Goal: Transaction & Acquisition: Book appointment/travel/reservation

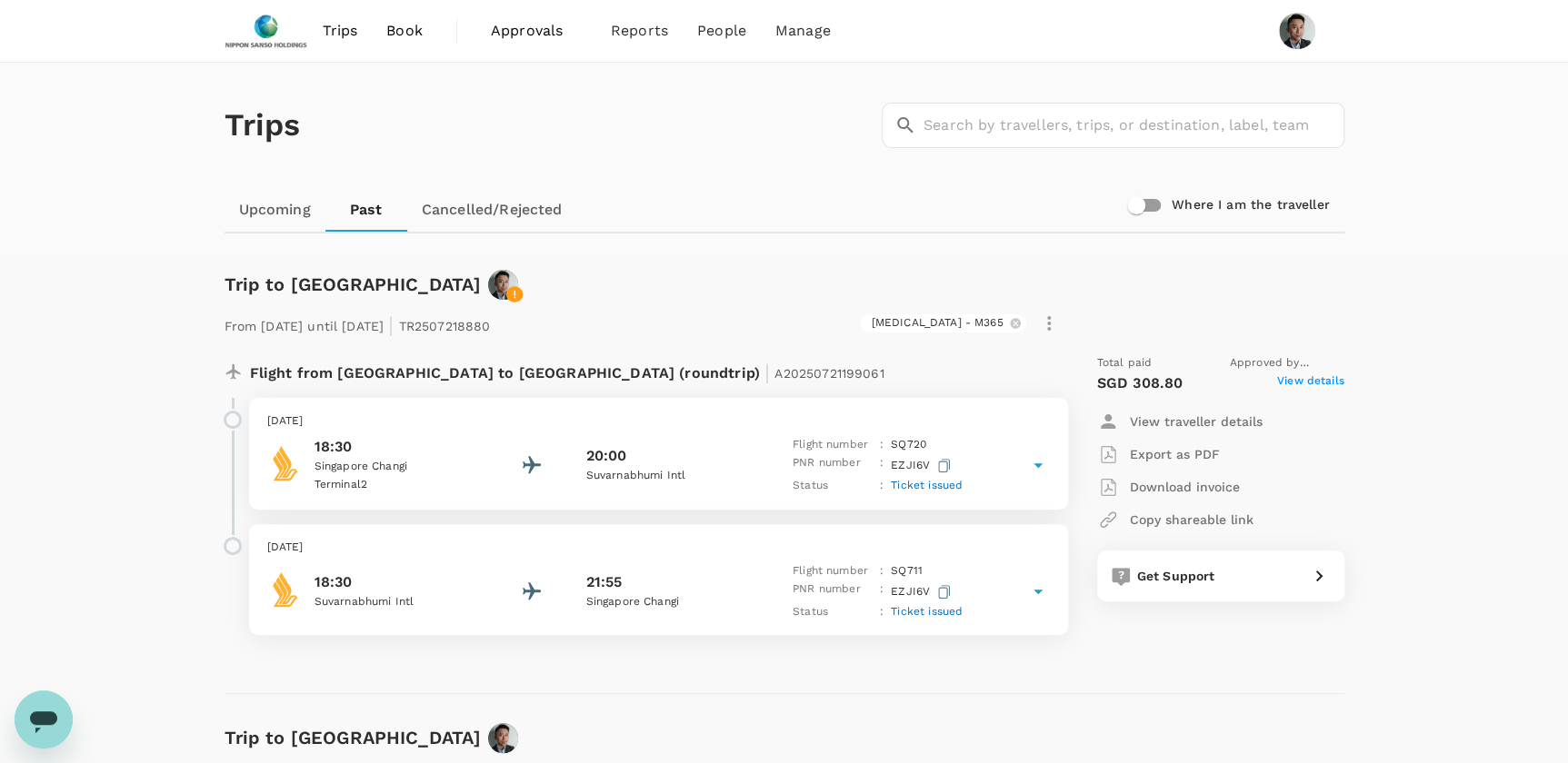
drag, startPoint x: 111, startPoint y: 353, endPoint x: 152, endPoint y: 342, distance: 42.4
click at [407, 27] on span "Book" at bounding box center [404, 30] width 36 height 21
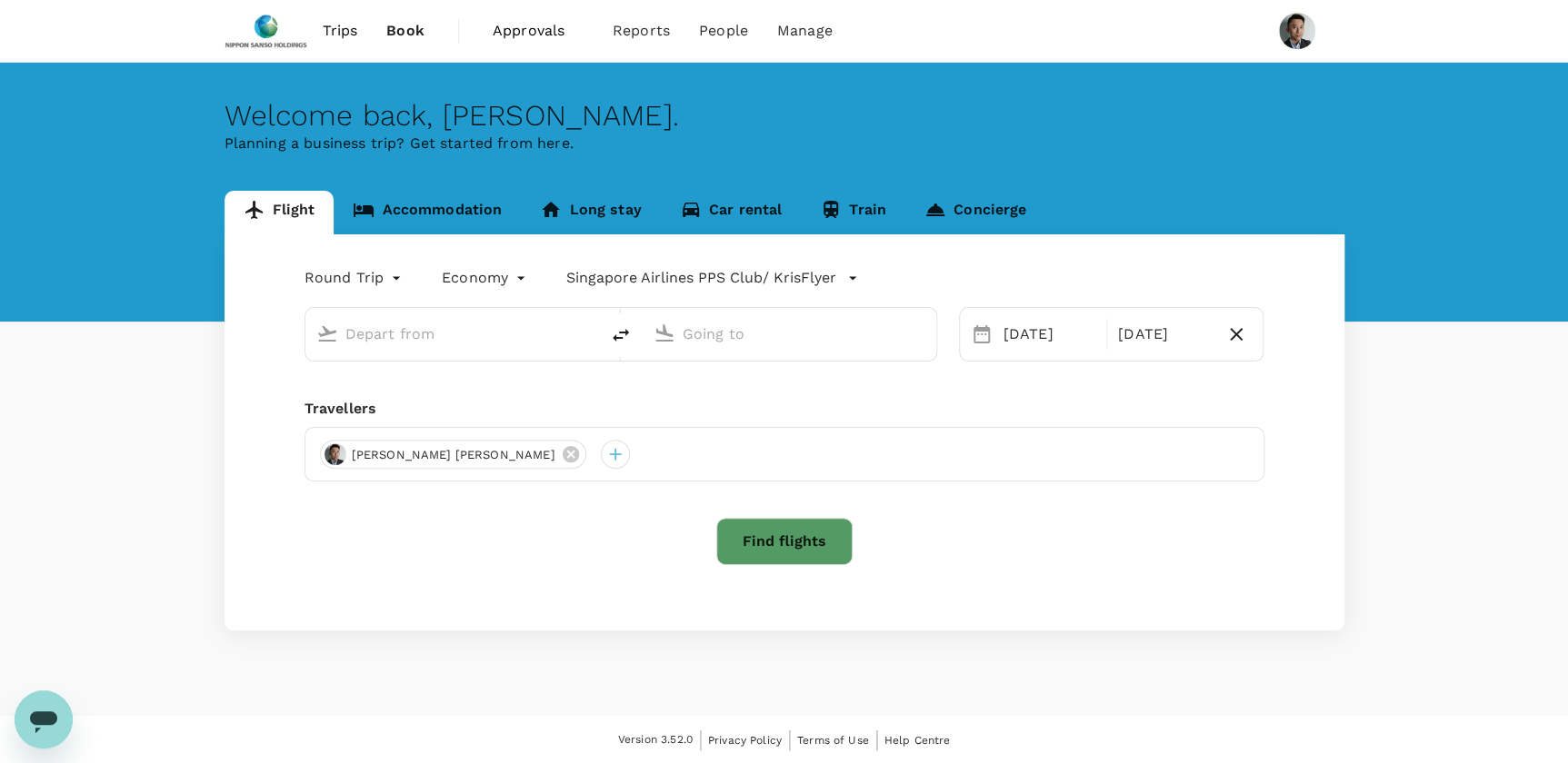
click at [427, 230] on link "Accommodation" at bounding box center [427, 212] width 187 height 44
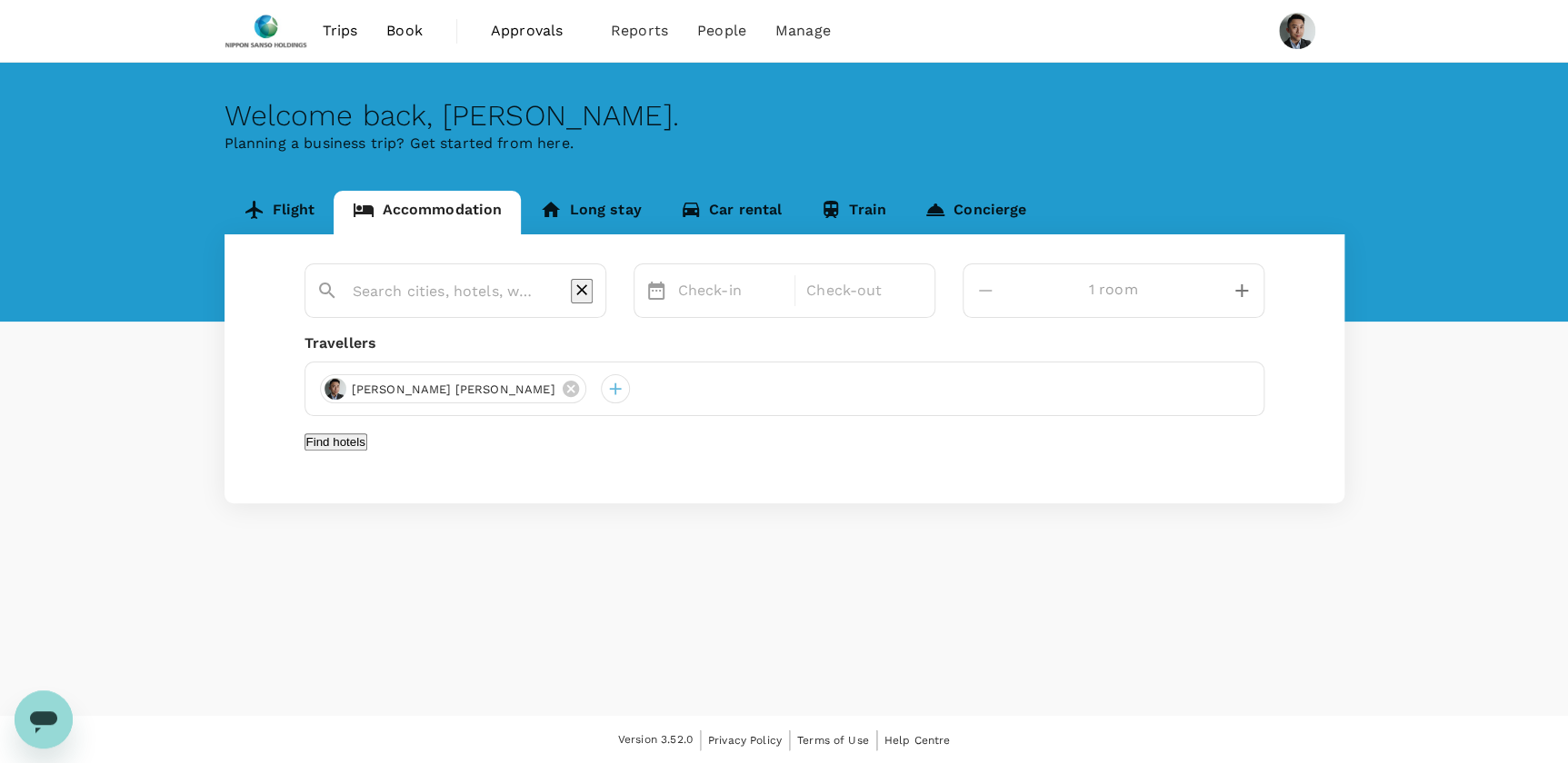
click at [506, 300] on div at bounding box center [448, 284] width 293 height 48
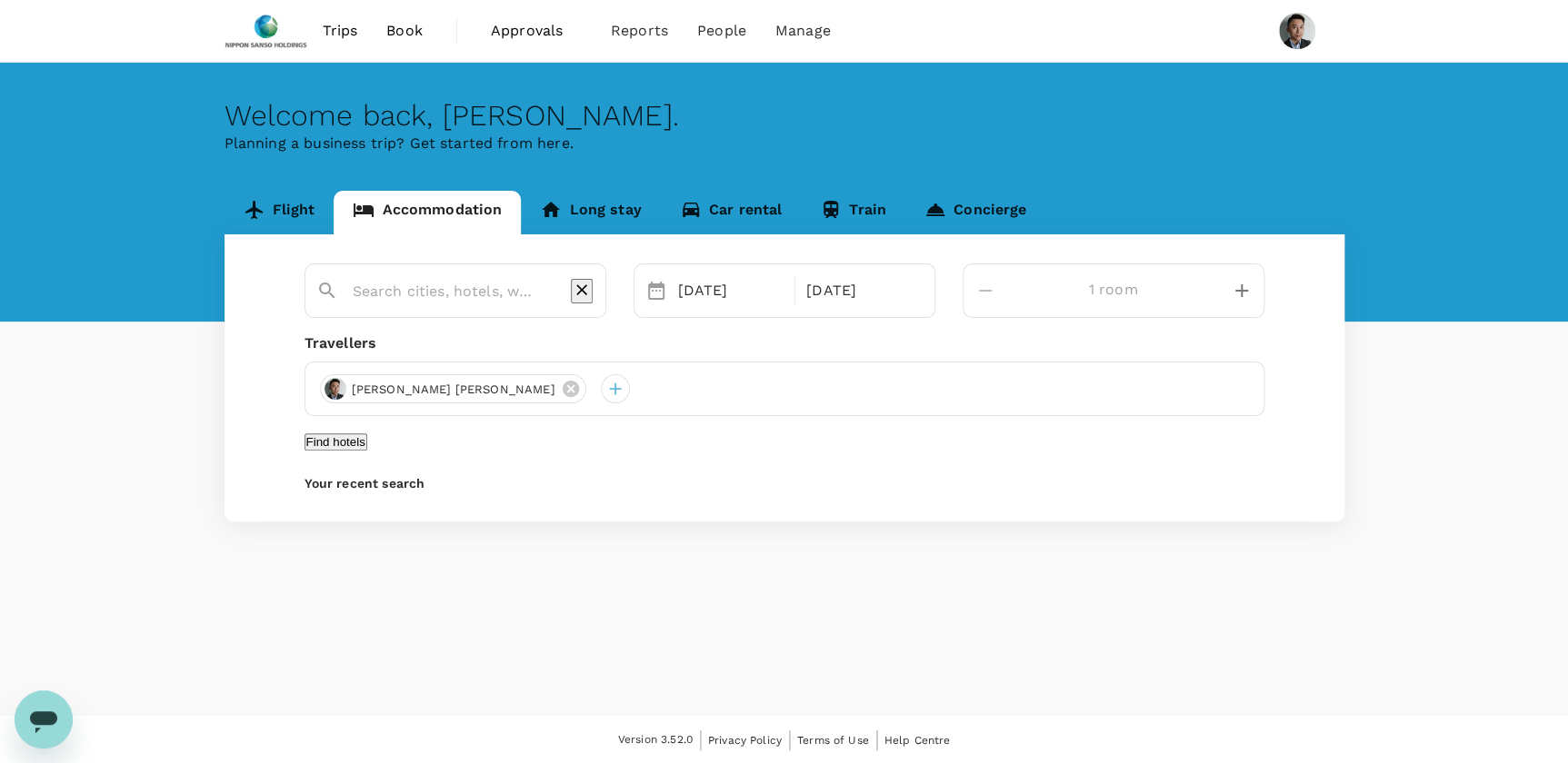
type input "Doubletree By [PERSON_NAME][GEOGRAPHIC_DATA][PERSON_NAME]"
click at [346, 31] on span "Trips" at bounding box center [339, 30] width 35 height 21
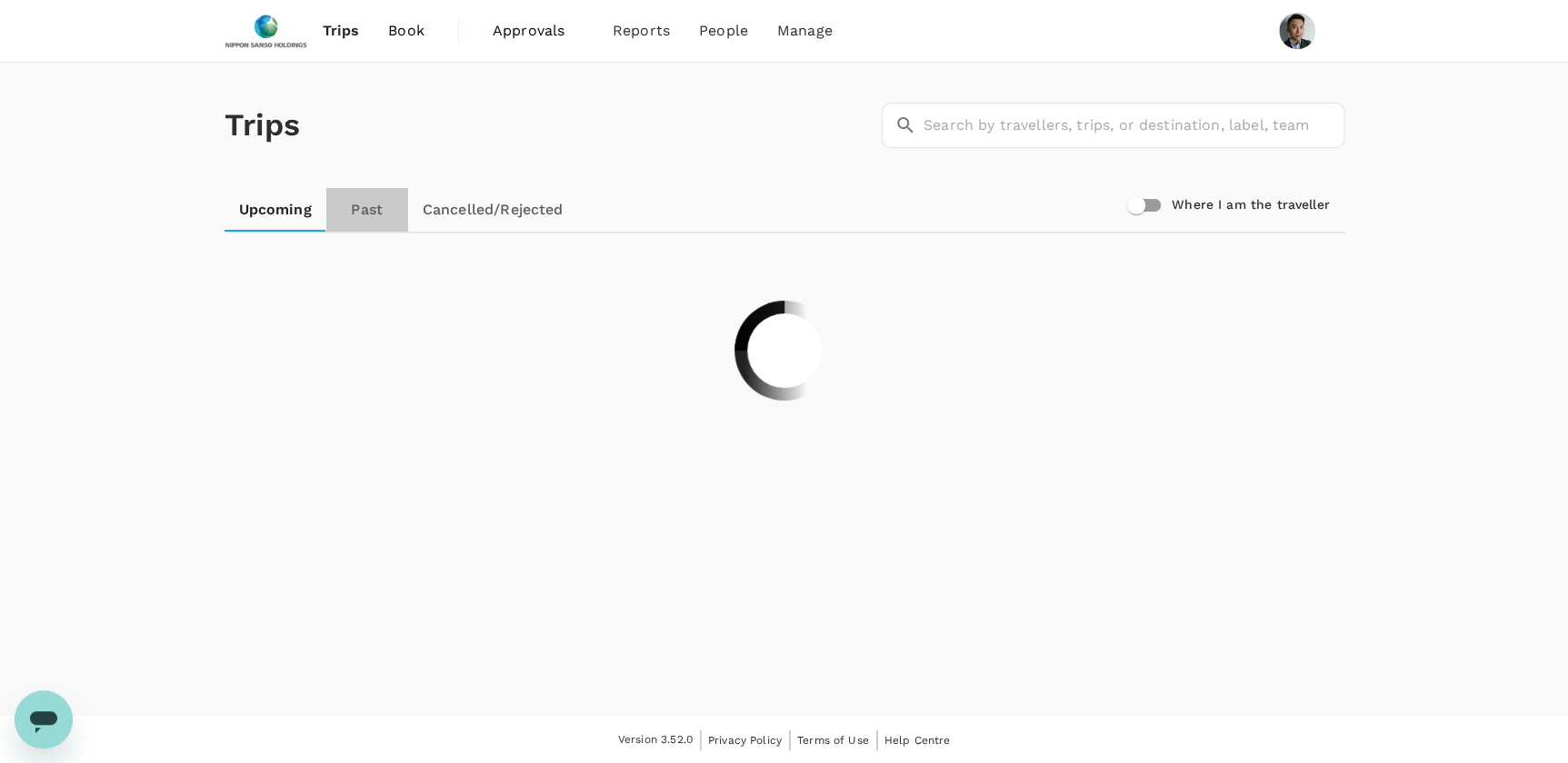
click at [369, 202] on link "Past" at bounding box center [367, 210] width 82 height 44
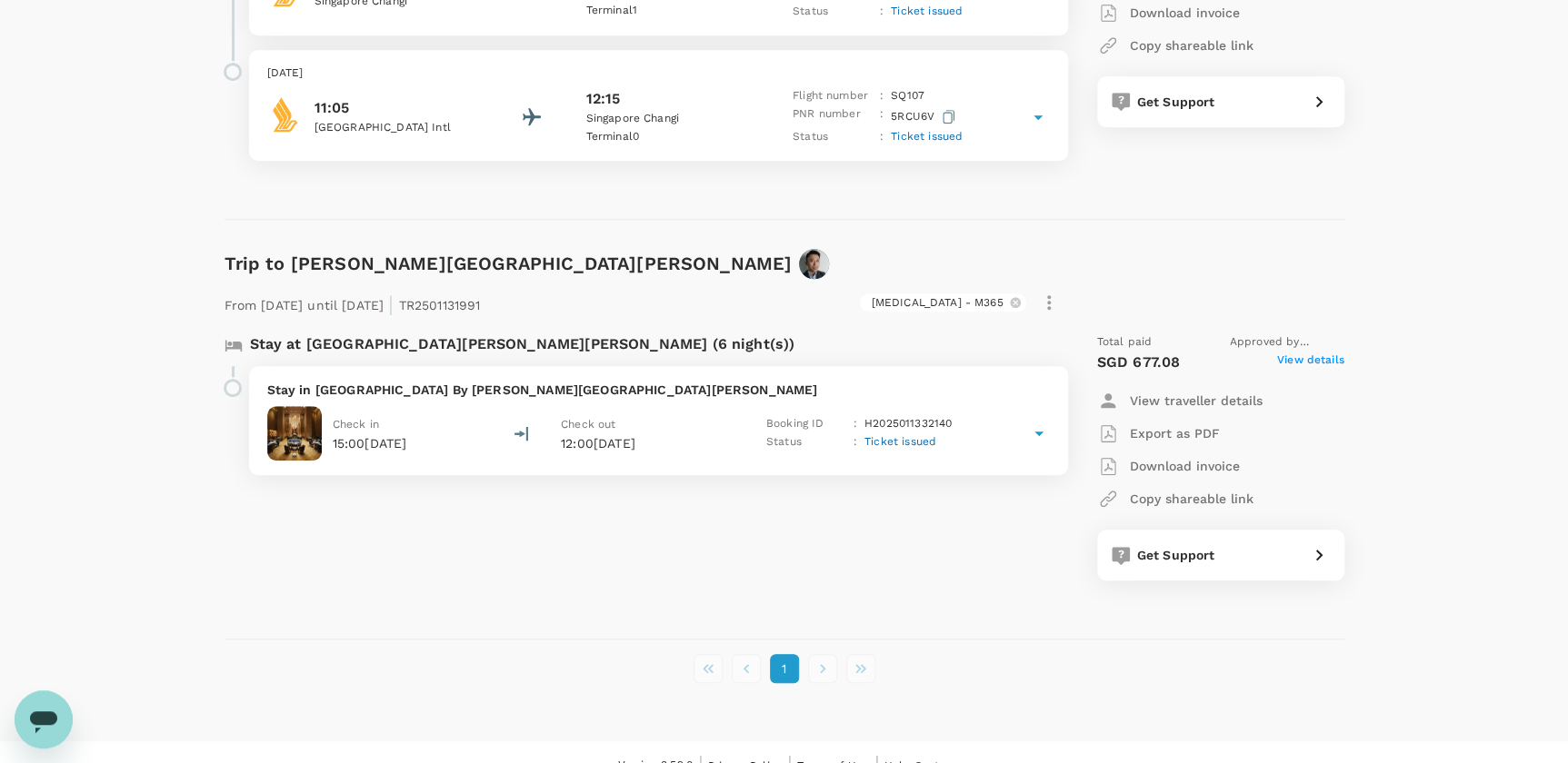
scroll to position [3957, 0]
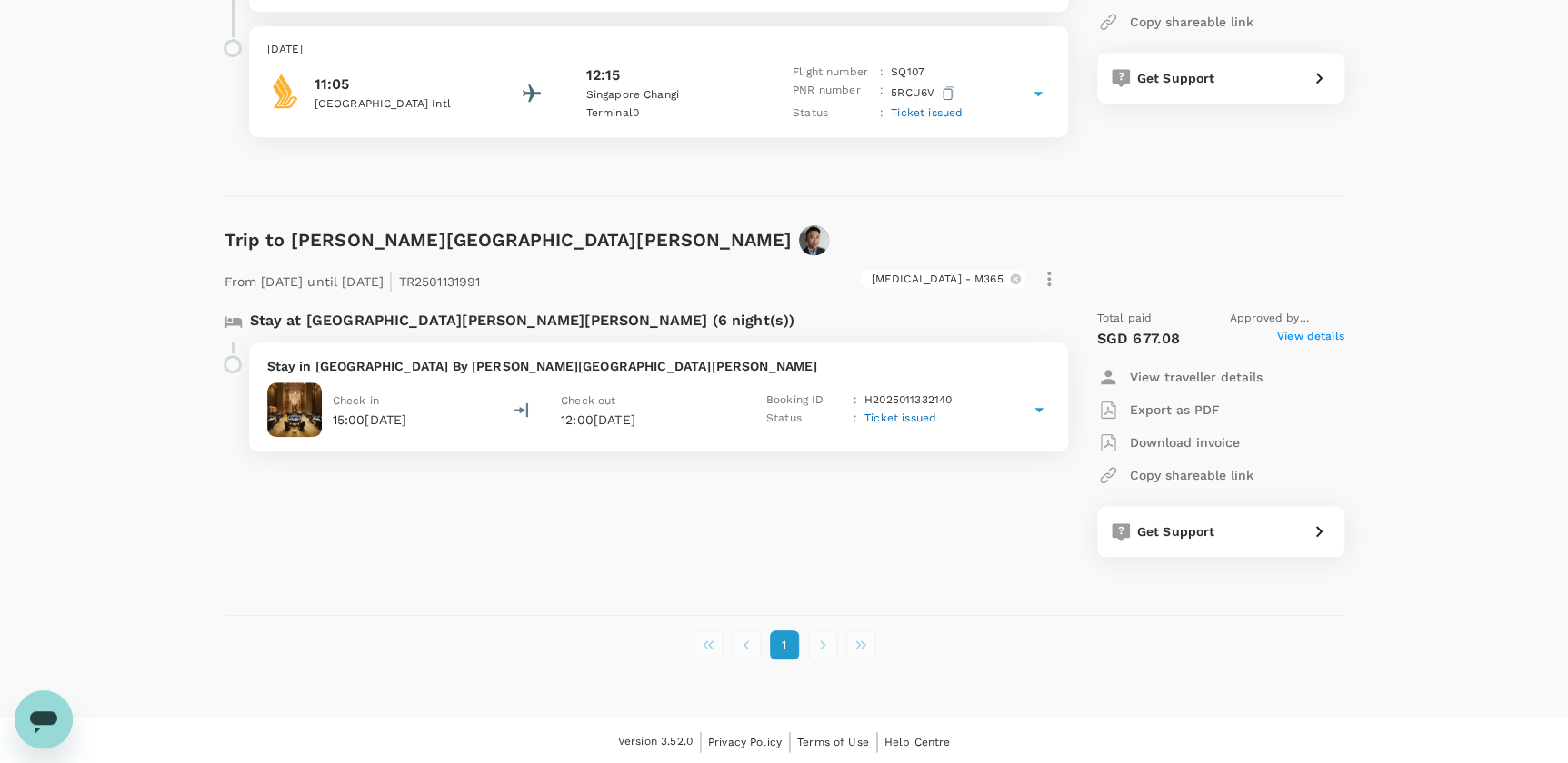
click at [675, 559] on div "Stay at [GEOGRAPHIC_DATA][PERSON_NAME][PERSON_NAME] (6 night(s)) Stay in [GEOGR…" at bounding box center [635, 433] width 851 height 276
click at [817, 640] on li "pagination navigation" at bounding box center [822, 645] width 38 height 29
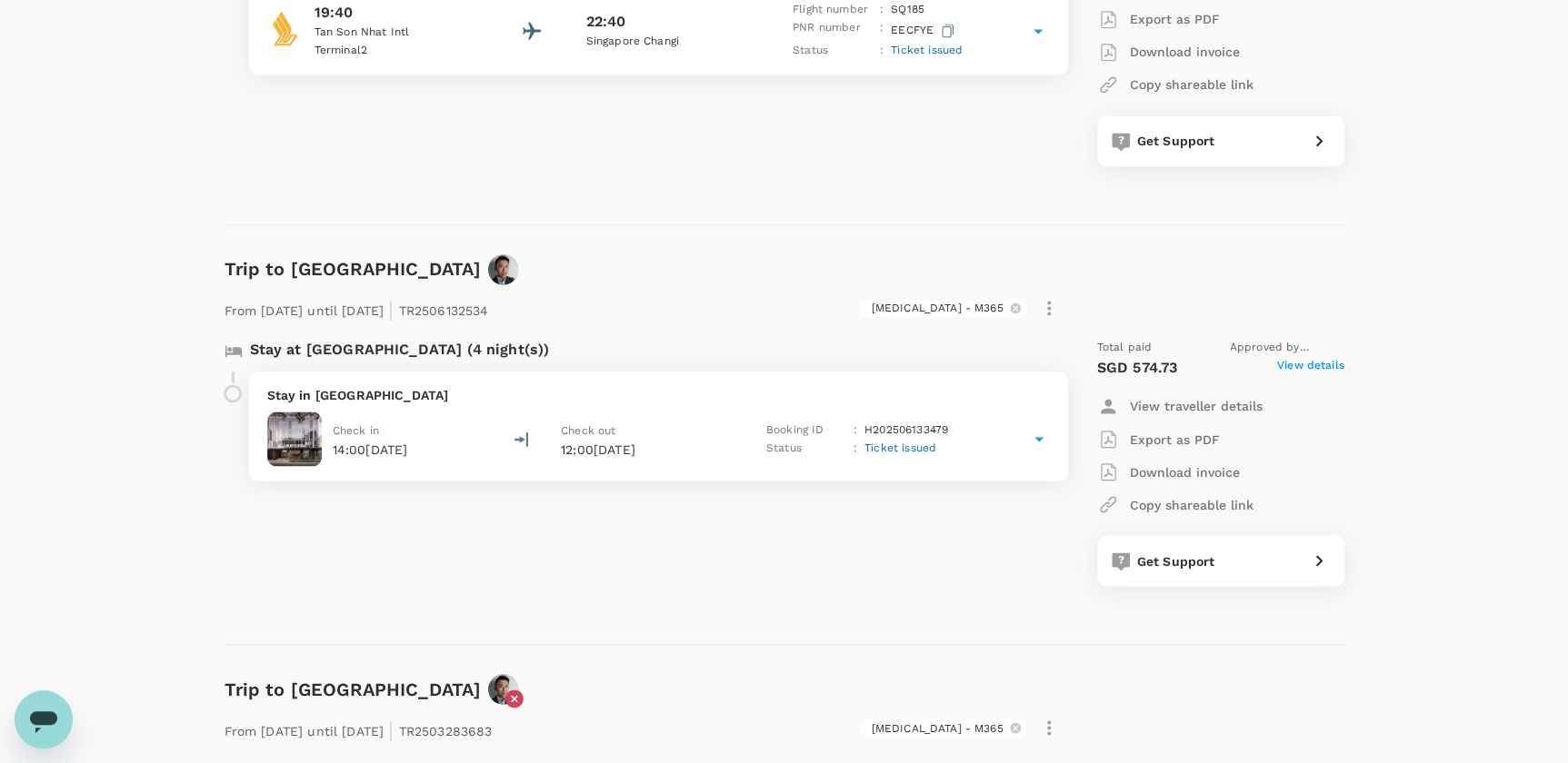
scroll to position [819, 0]
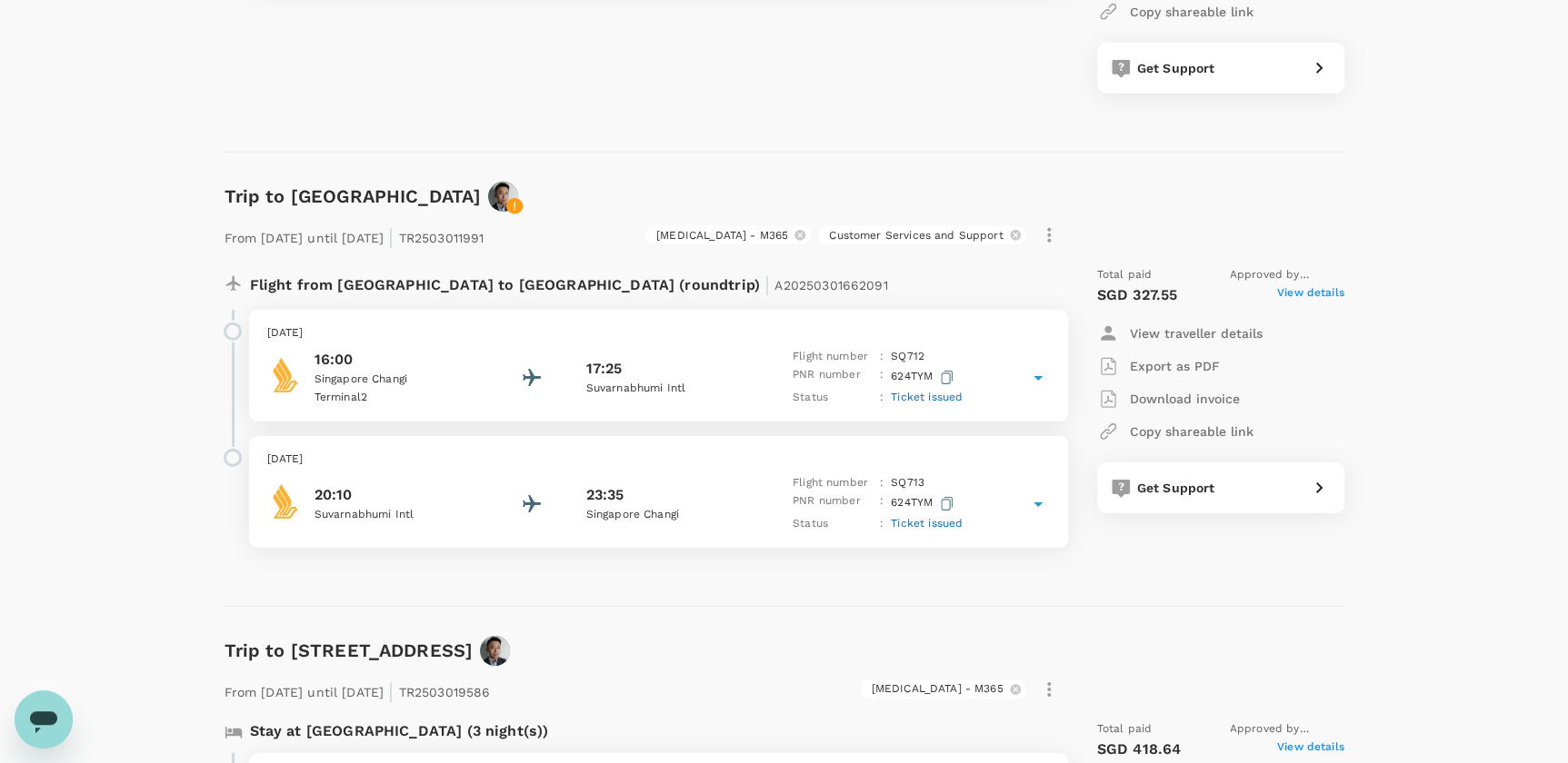
scroll to position [2966, 0]
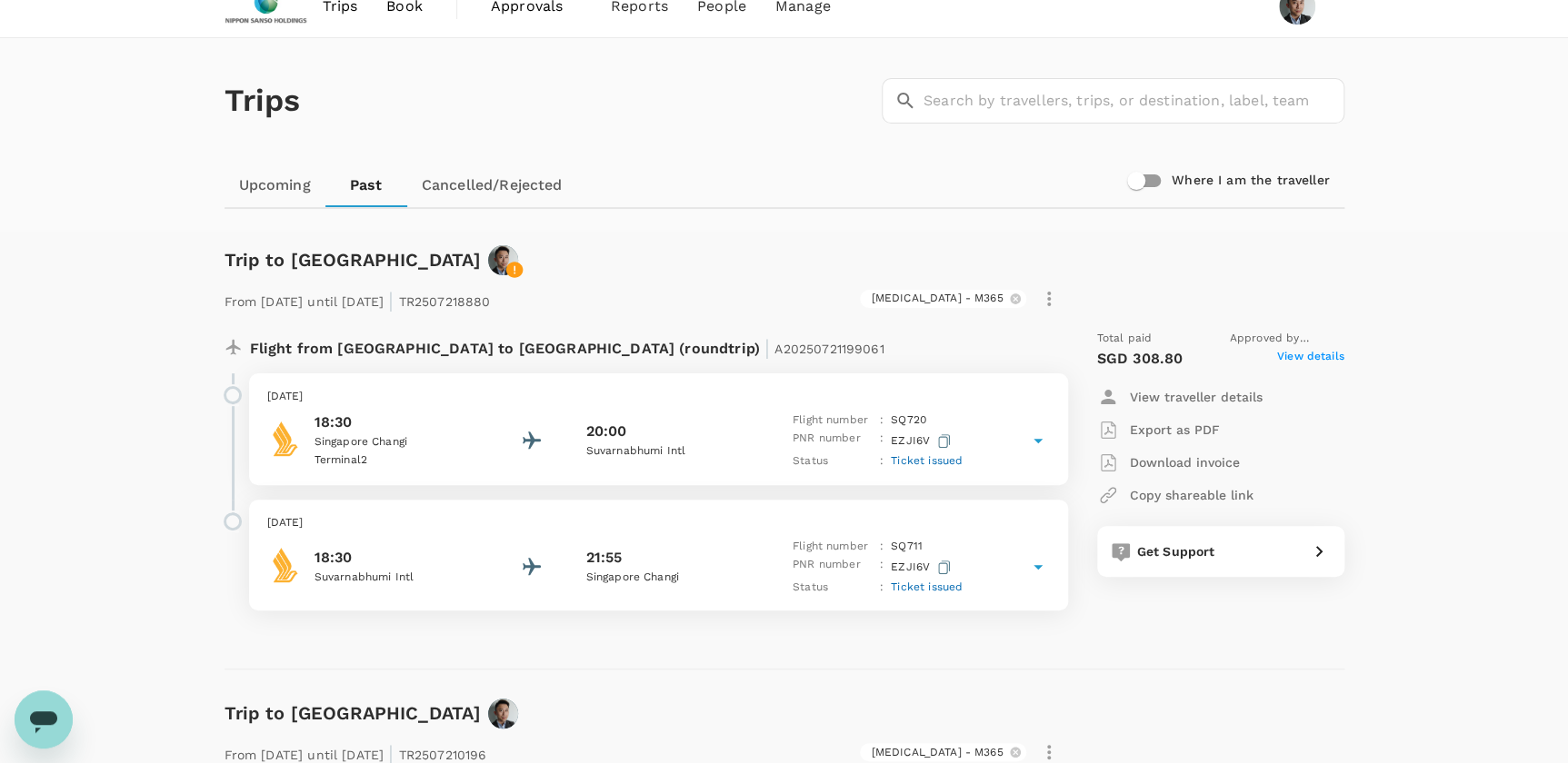
scroll to position [0, 0]
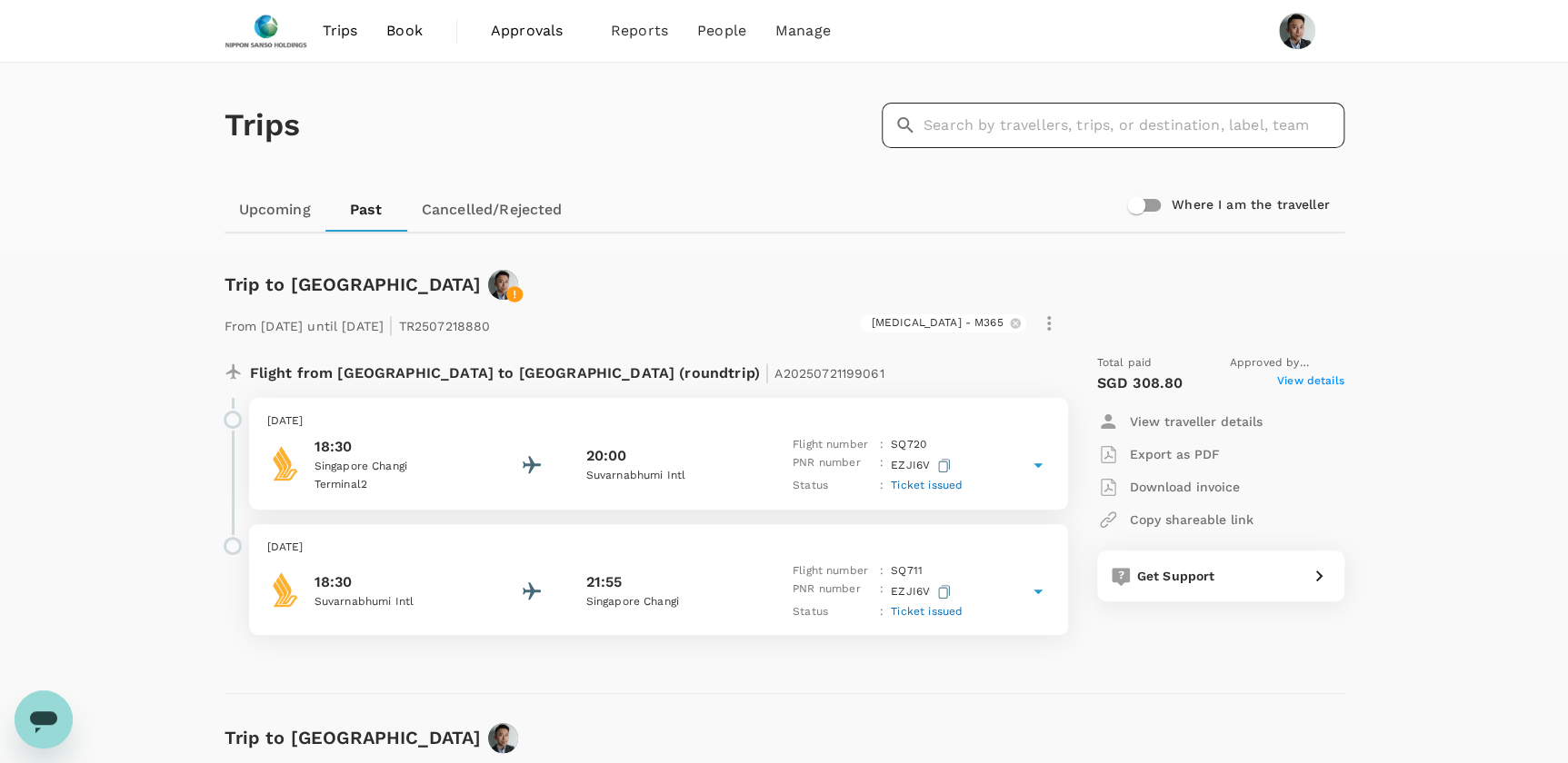
click at [1089, 128] on input "text" at bounding box center [1134, 125] width 420 height 46
click at [405, 24] on span "Book" at bounding box center [404, 30] width 36 height 21
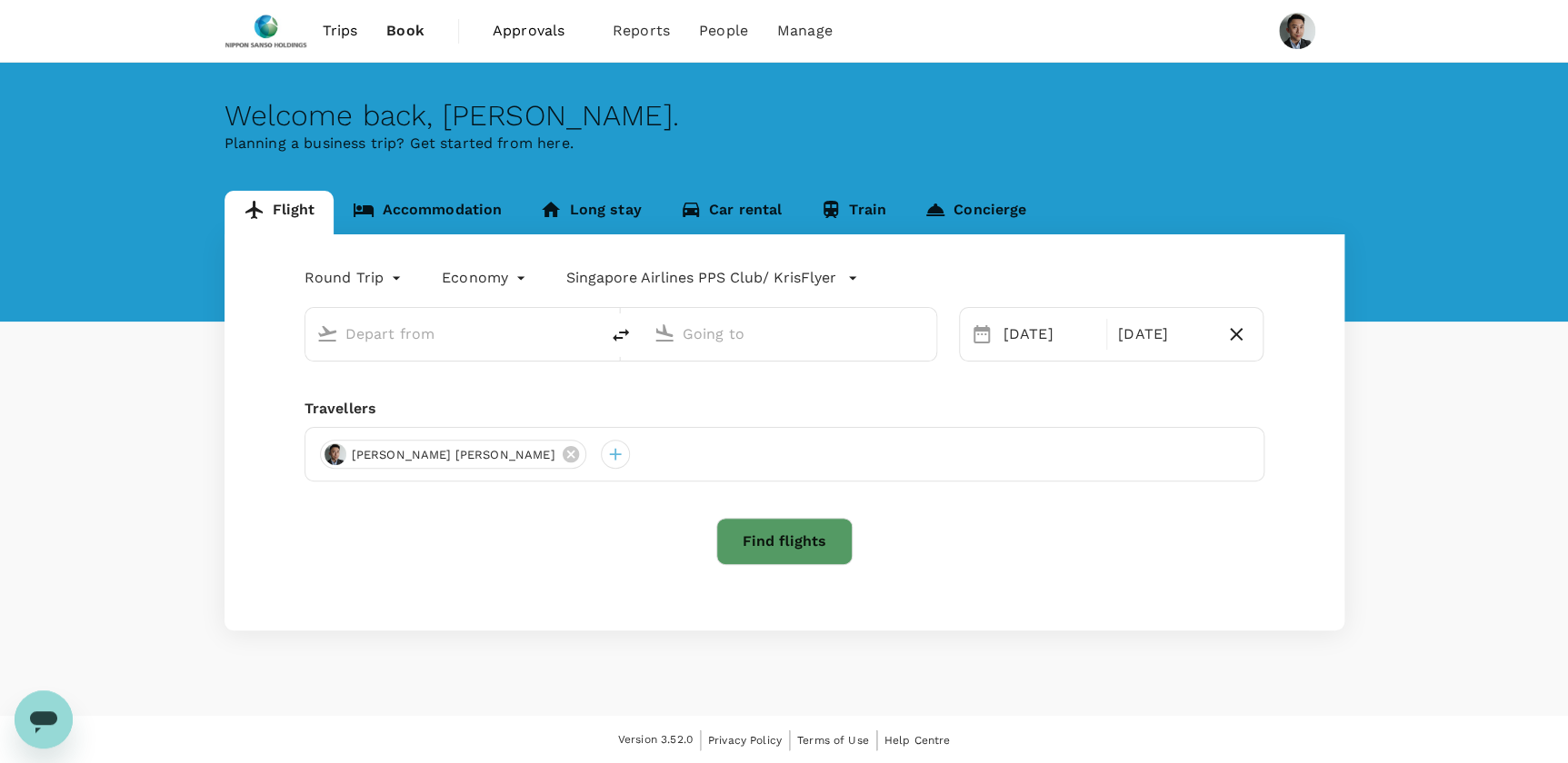
click at [426, 343] on input "text" at bounding box center [453, 334] width 215 height 28
click at [420, 209] on link "Accommodation" at bounding box center [427, 212] width 187 height 44
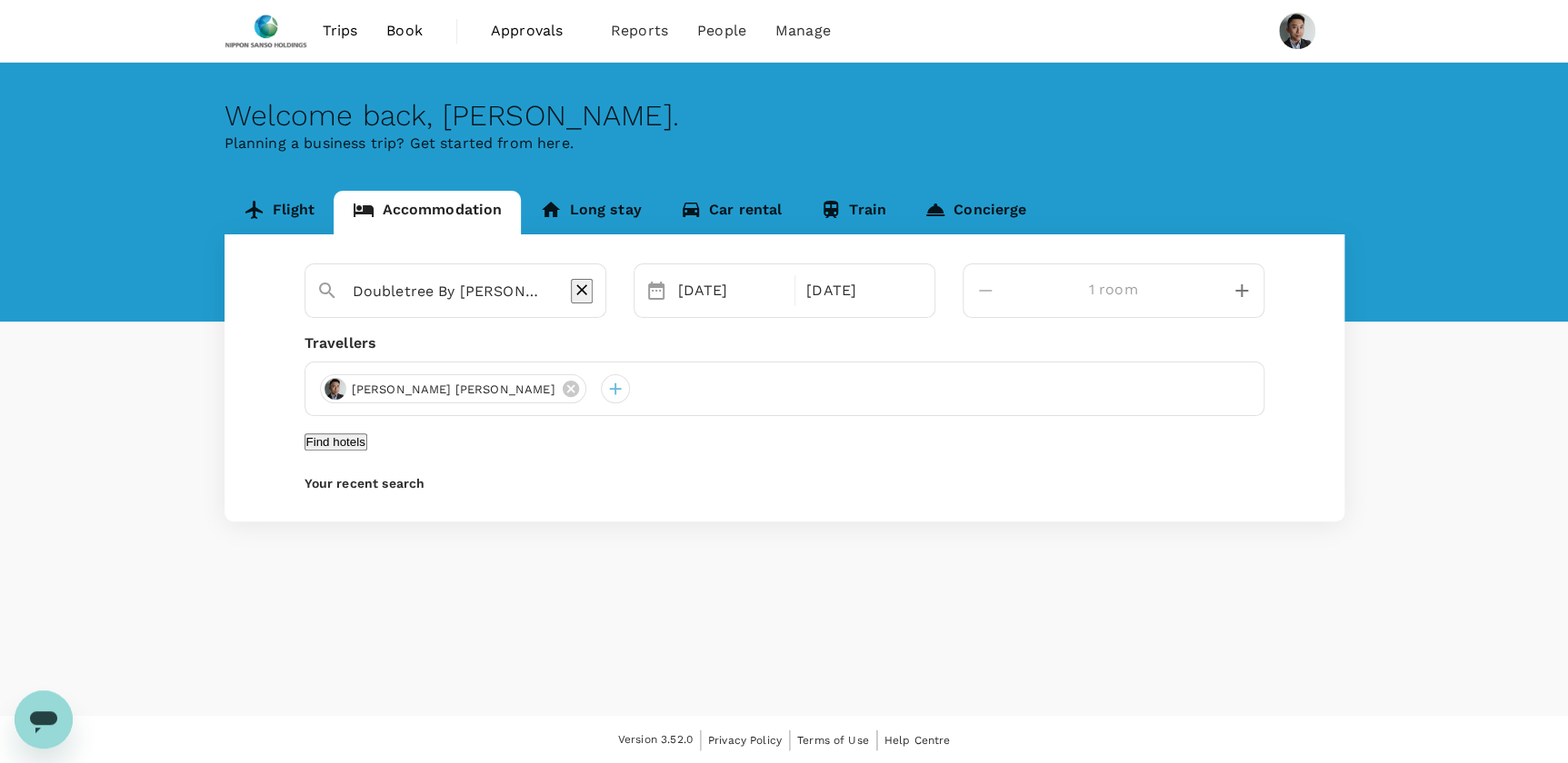
click at [425, 298] on input "Doubletree By [PERSON_NAME][GEOGRAPHIC_DATA][PERSON_NAME]" at bounding box center [447, 291] width 191 height 28
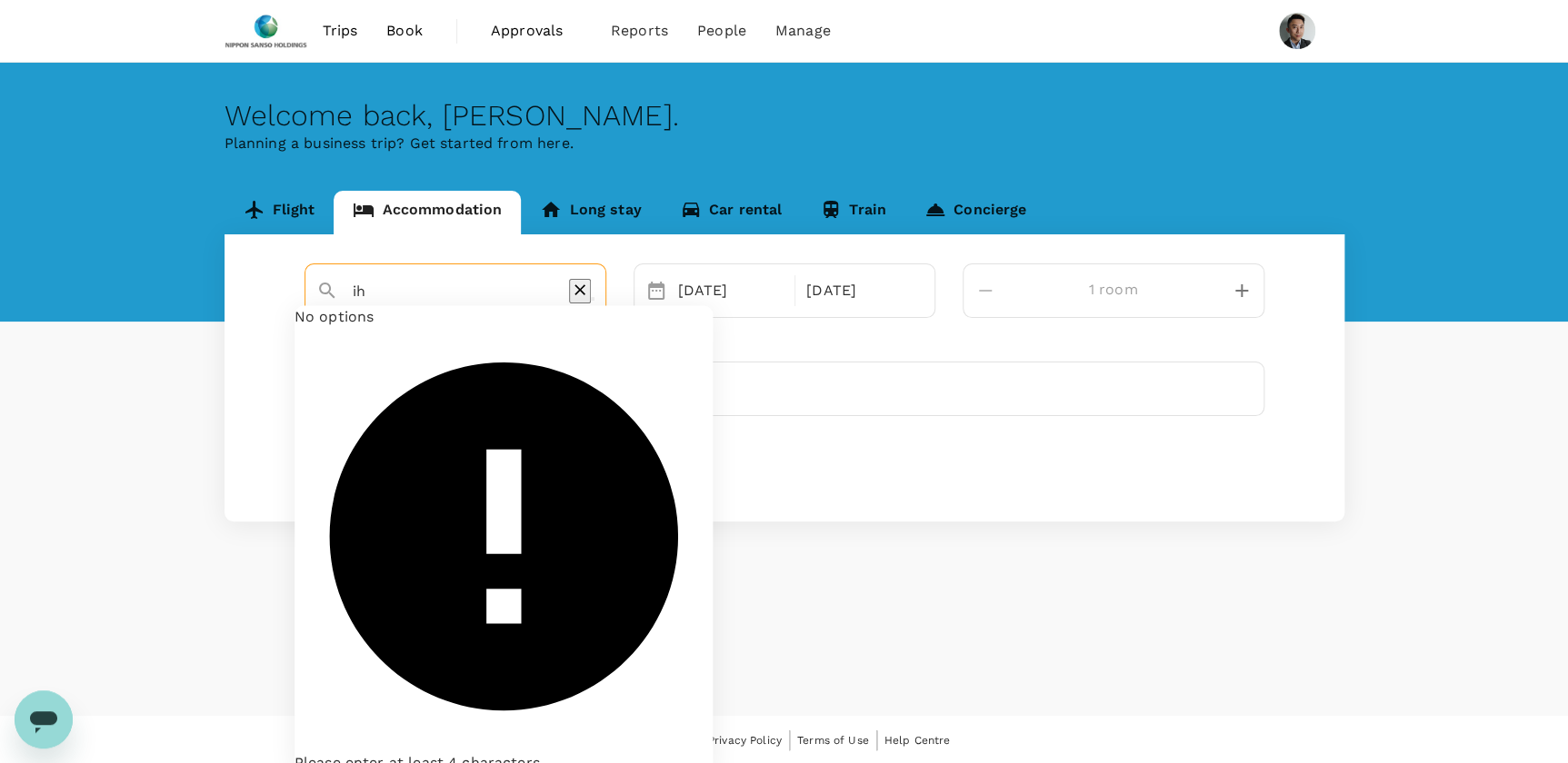
type input "i"
type input "c"
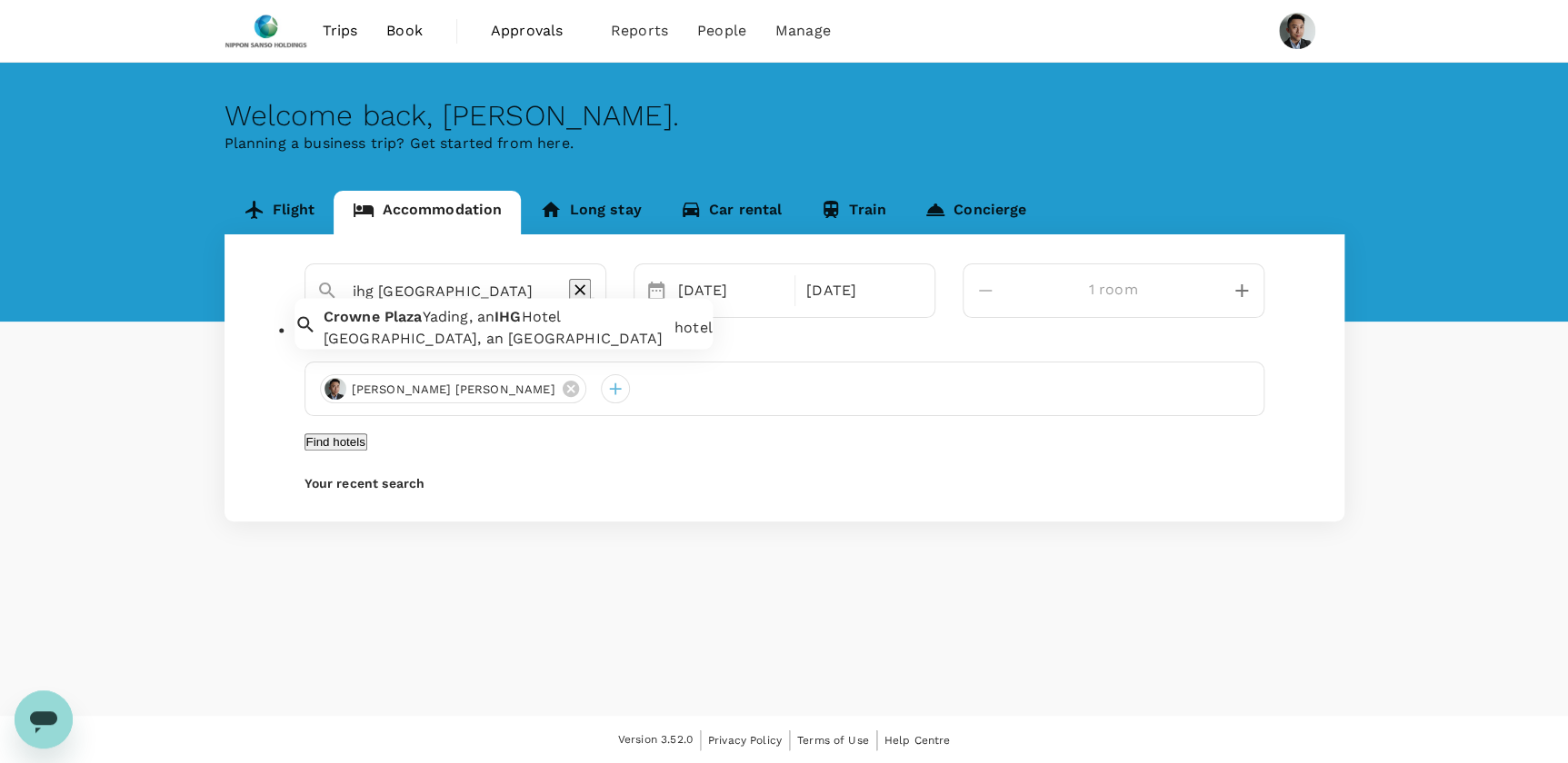
drag, startPoint x: 353, startPoint y: 309, endPoint x: 179, endPoint y: 217, distance: 196.8
click at [190, 230] on div "Flight Accommodation Long stay Car rental Train Concierge ihg [GEOGRAPHIC_DATA]…" at bounding box center [784, 356] width 1568 height 331
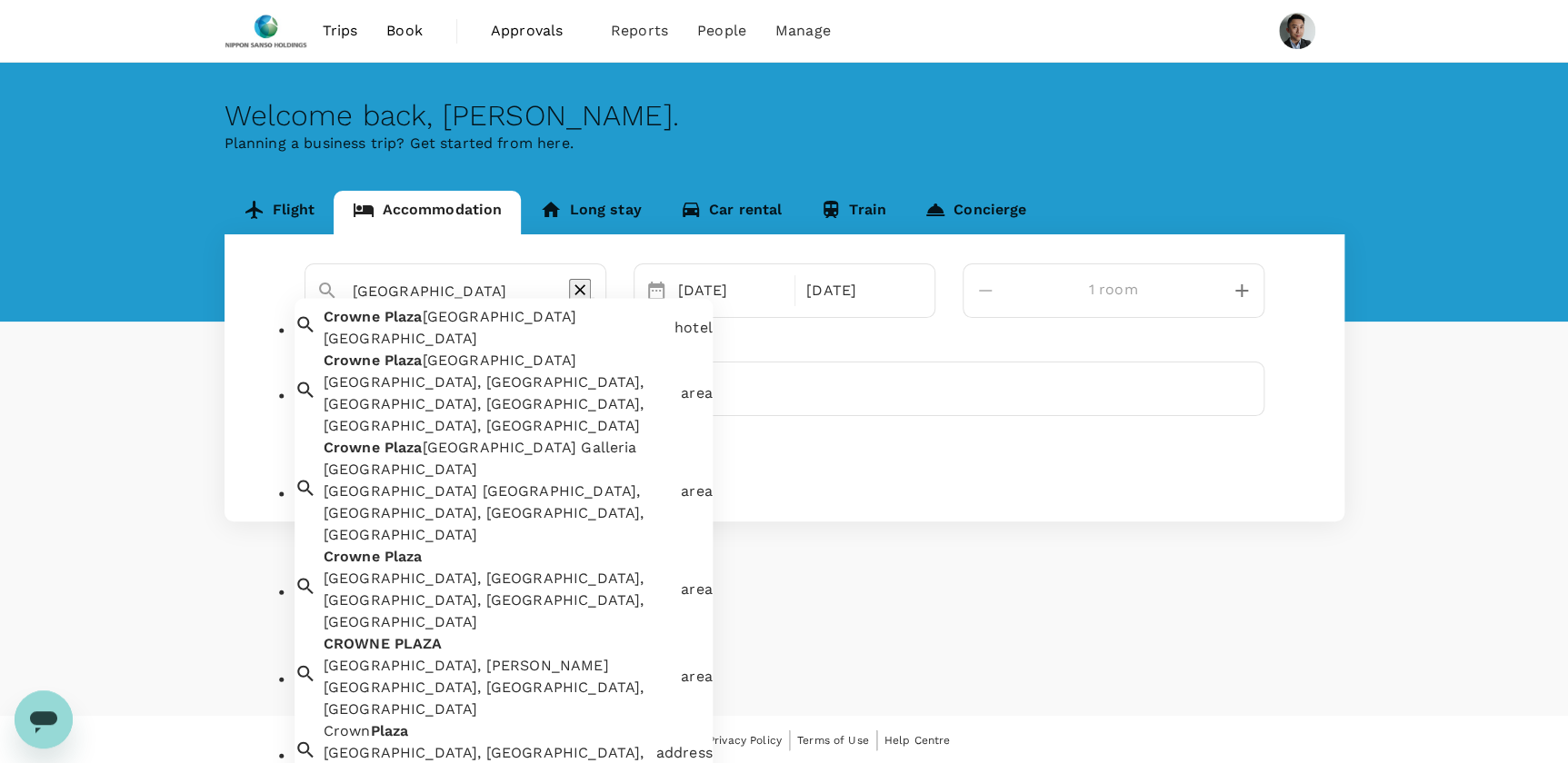
click at [497, 481] on div "[GEOGRAPHIC_DATA] [GEOGRAPHIC_DATA], [GEOGRAPHIC_DATA], [GEOGRAPHIC_DATA], [GEO…" at bounding box center [498, 513] width 350 height 65
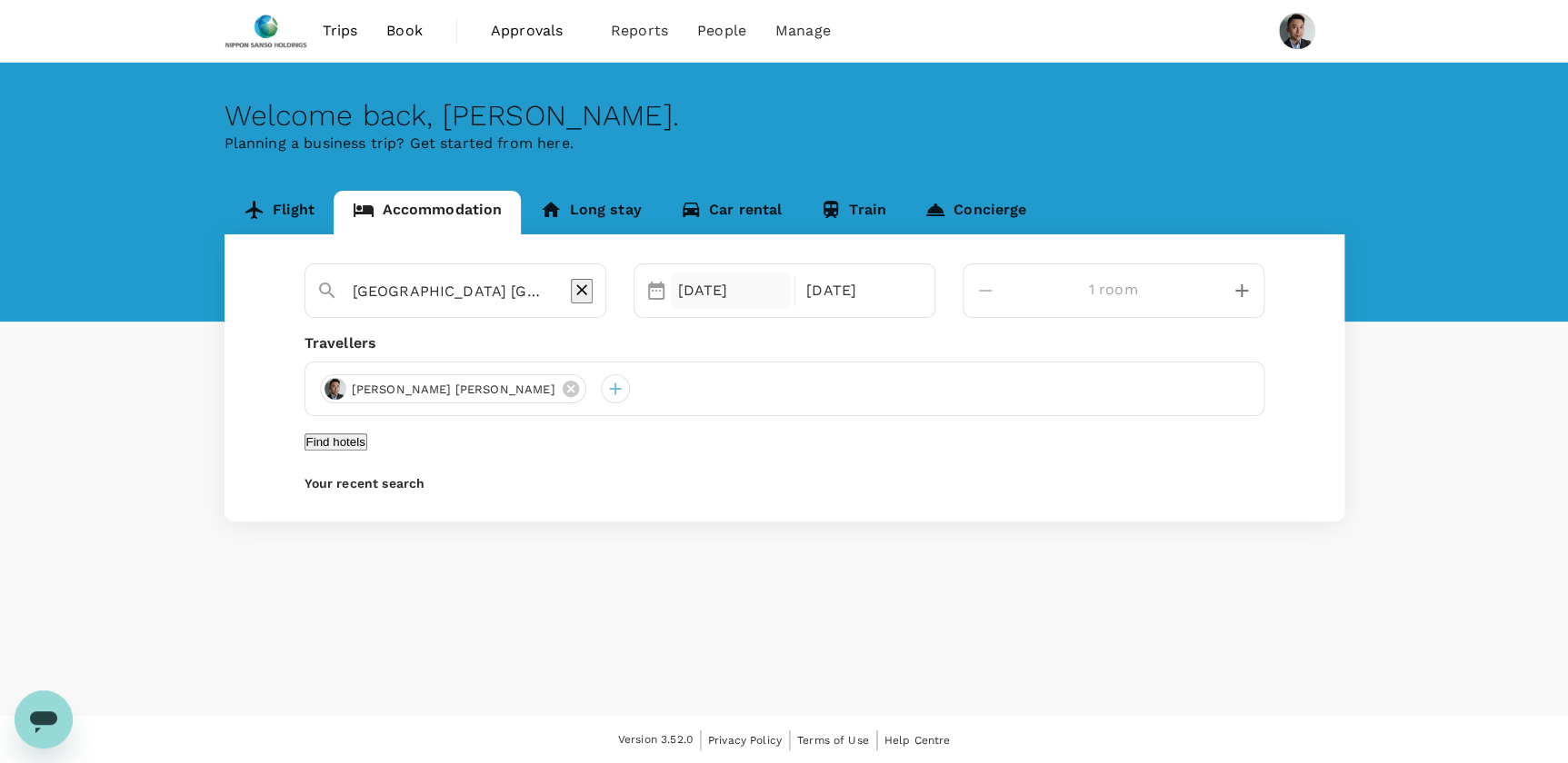
type input "[GEOGRAPHIC_DATA] [GEOGRAPHIC_DATA]"
click at [791, 288] on div "[DATE]" at bounding box center [732, 291] width 121 height 36
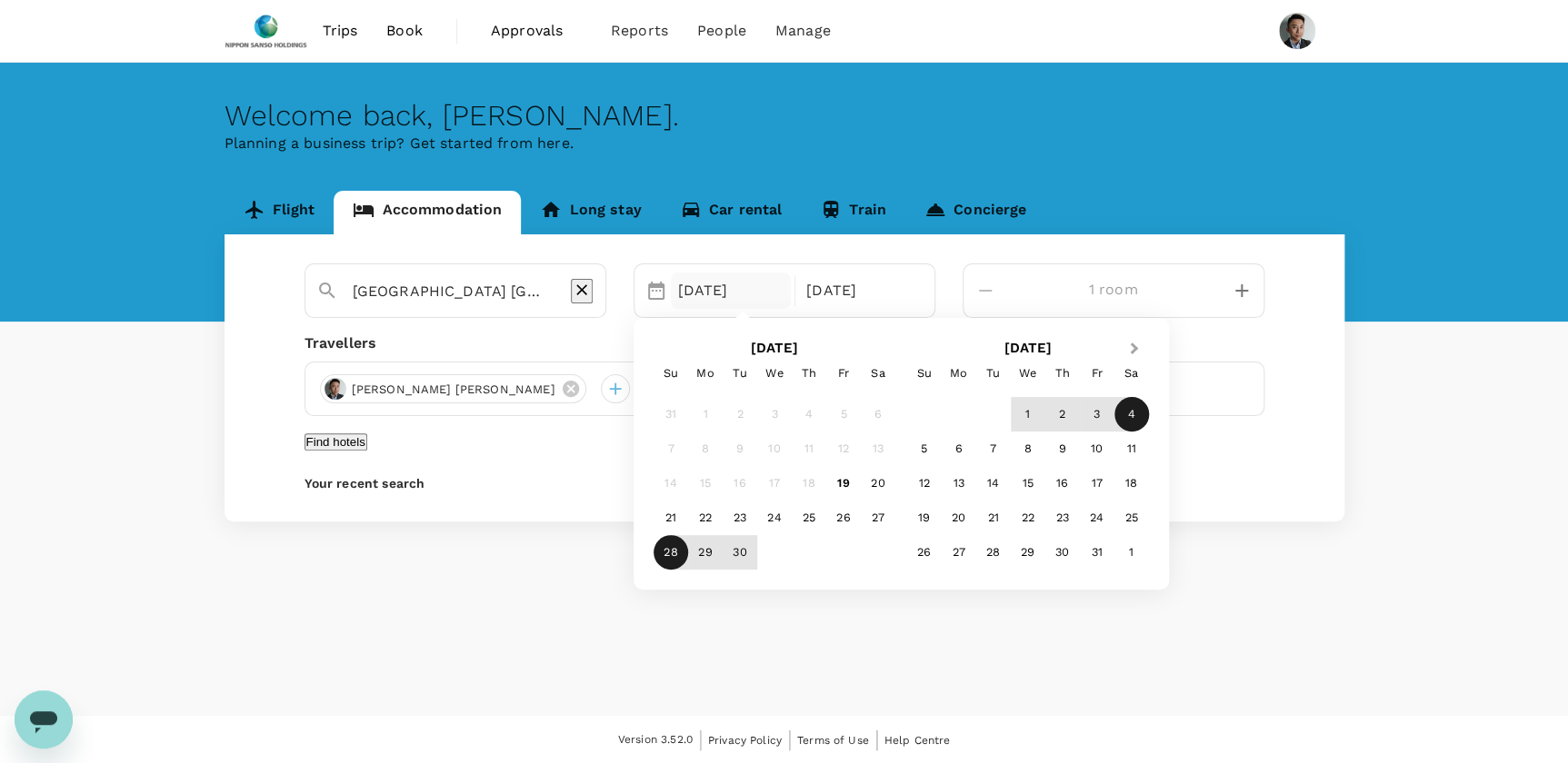
click at [1150, 351] on button "Next Month" at bounding box center [1135, 349] width 29 height 29
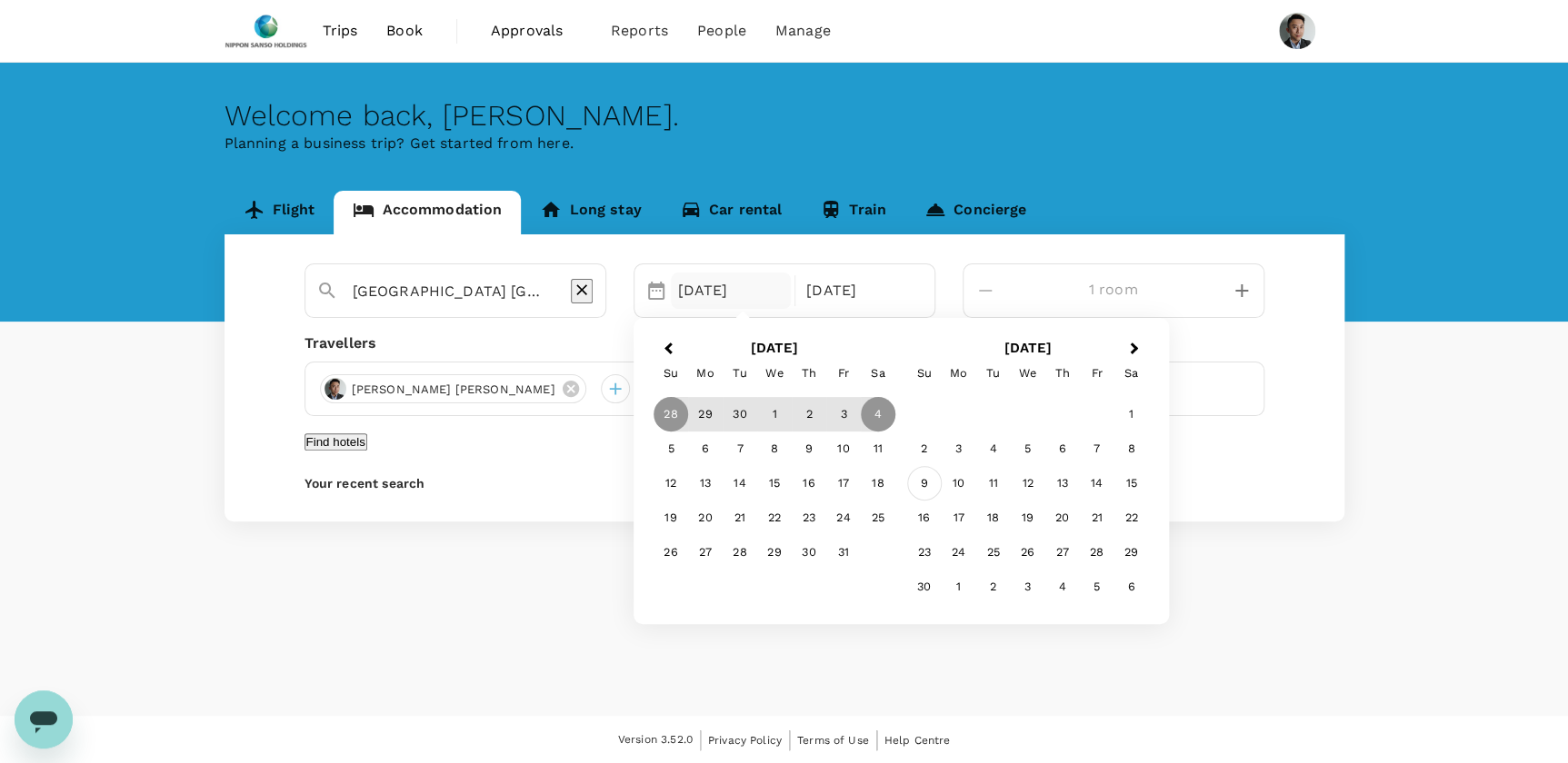
click at [942, 476] on div "9" at bounding box center [924, 483] width 34 height 34
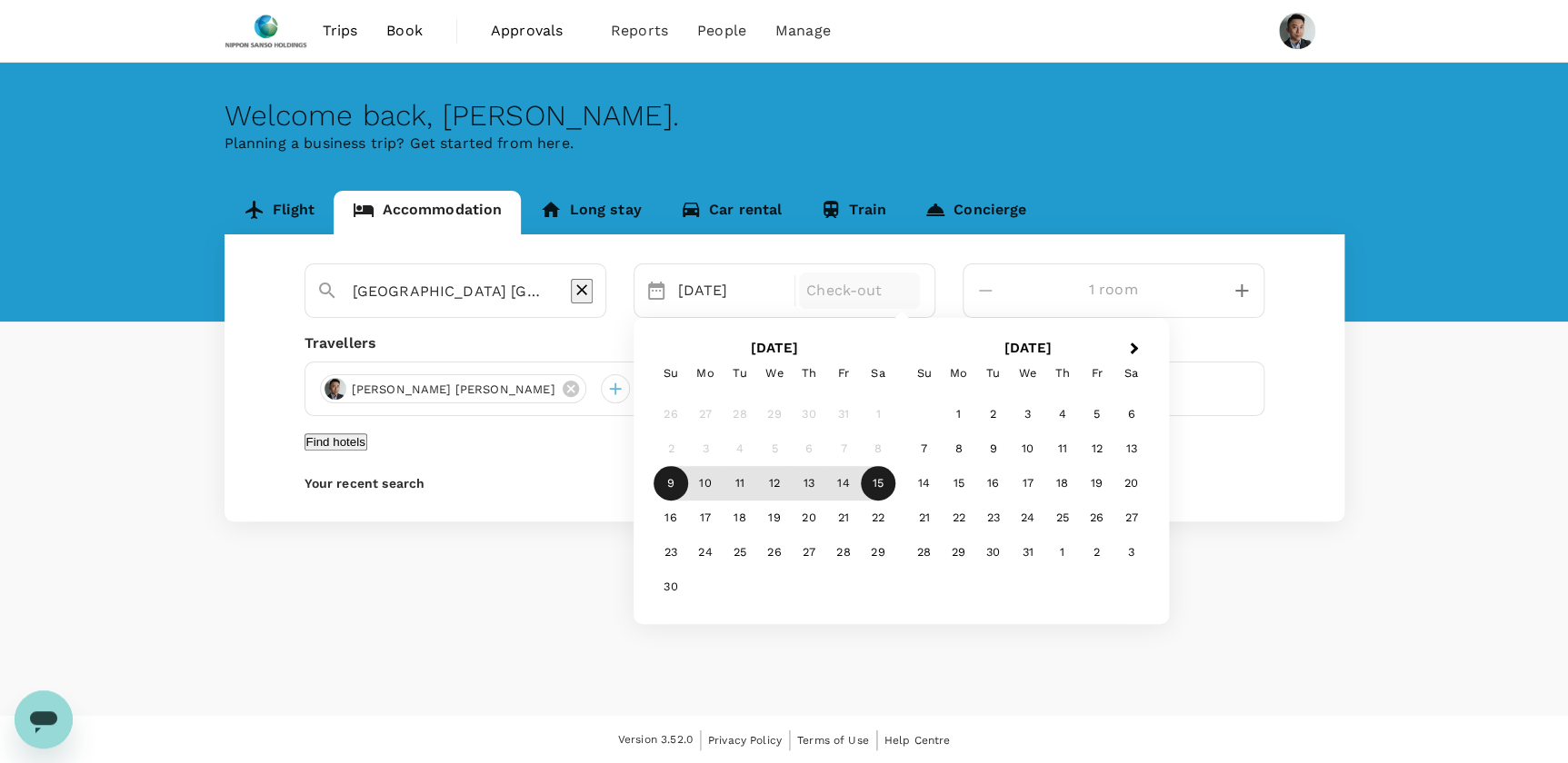
click at [895, 478] on div "15" at bounding box center [877, 483] width 34 height 34
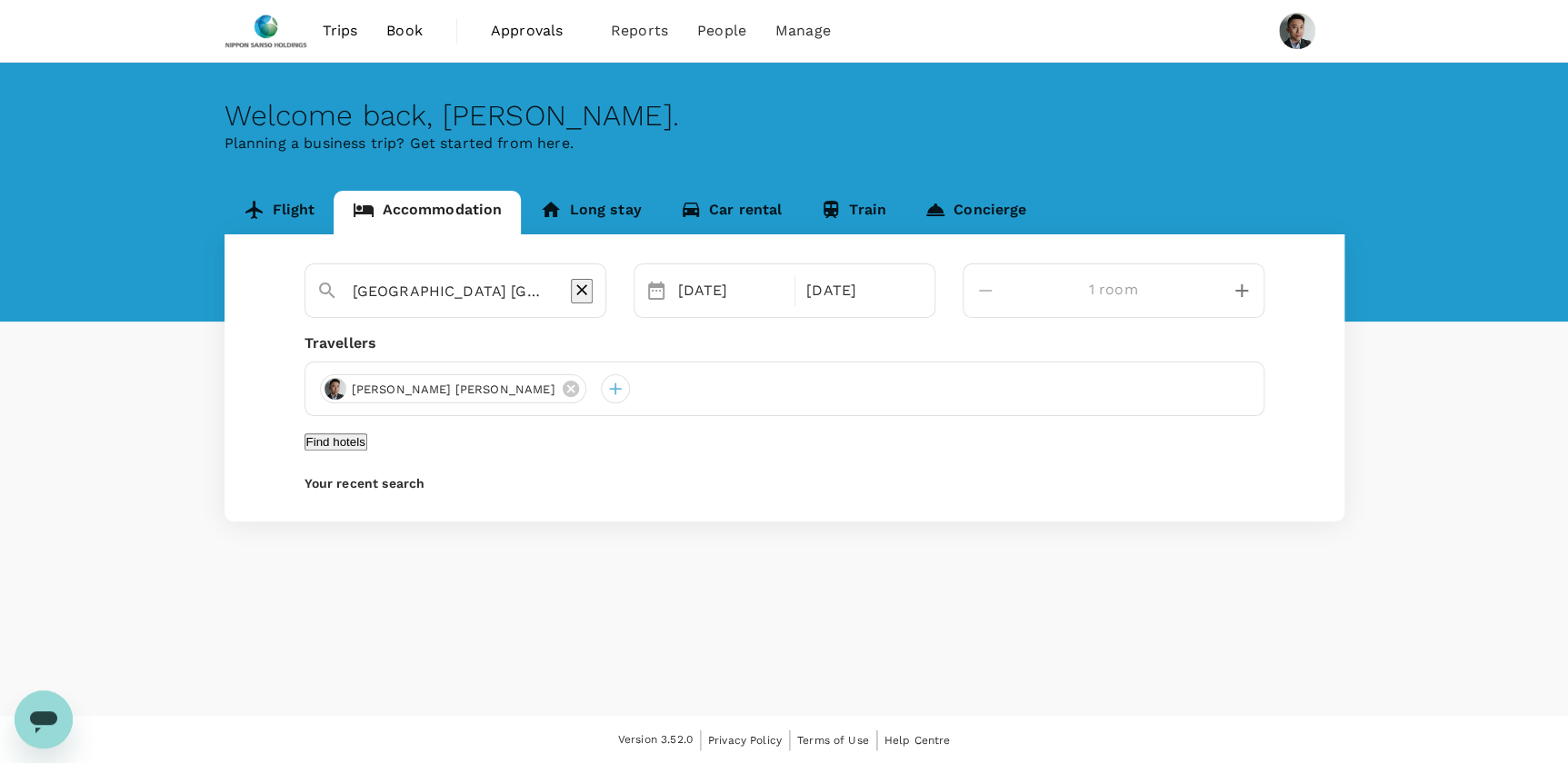
click at [367, 450] on button "Find hotels" at bounding box center [336, 442] width 62 height 18
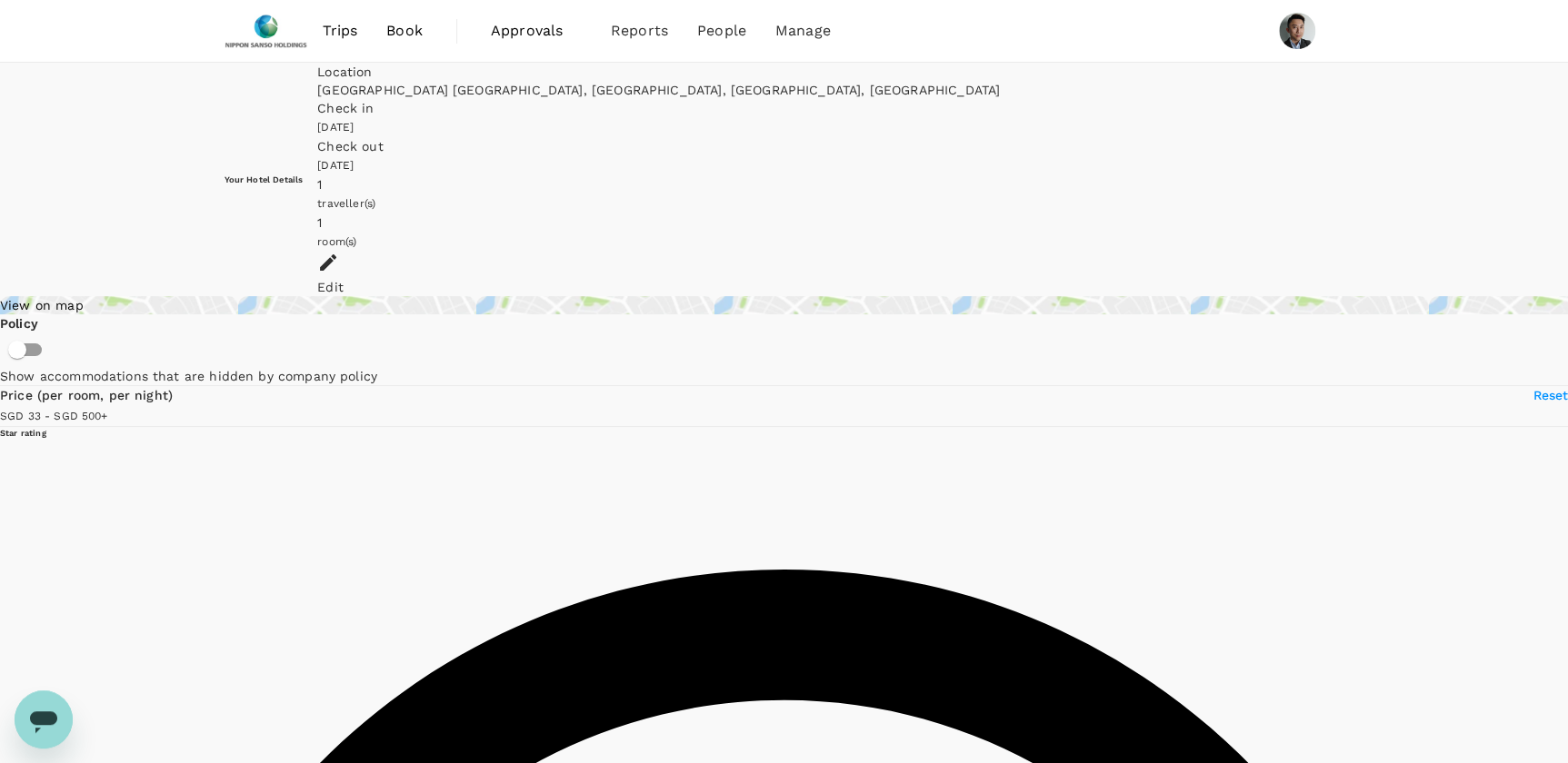
type input "499.79"
type input "25.79"
type input "499.2"
type input "16.2"
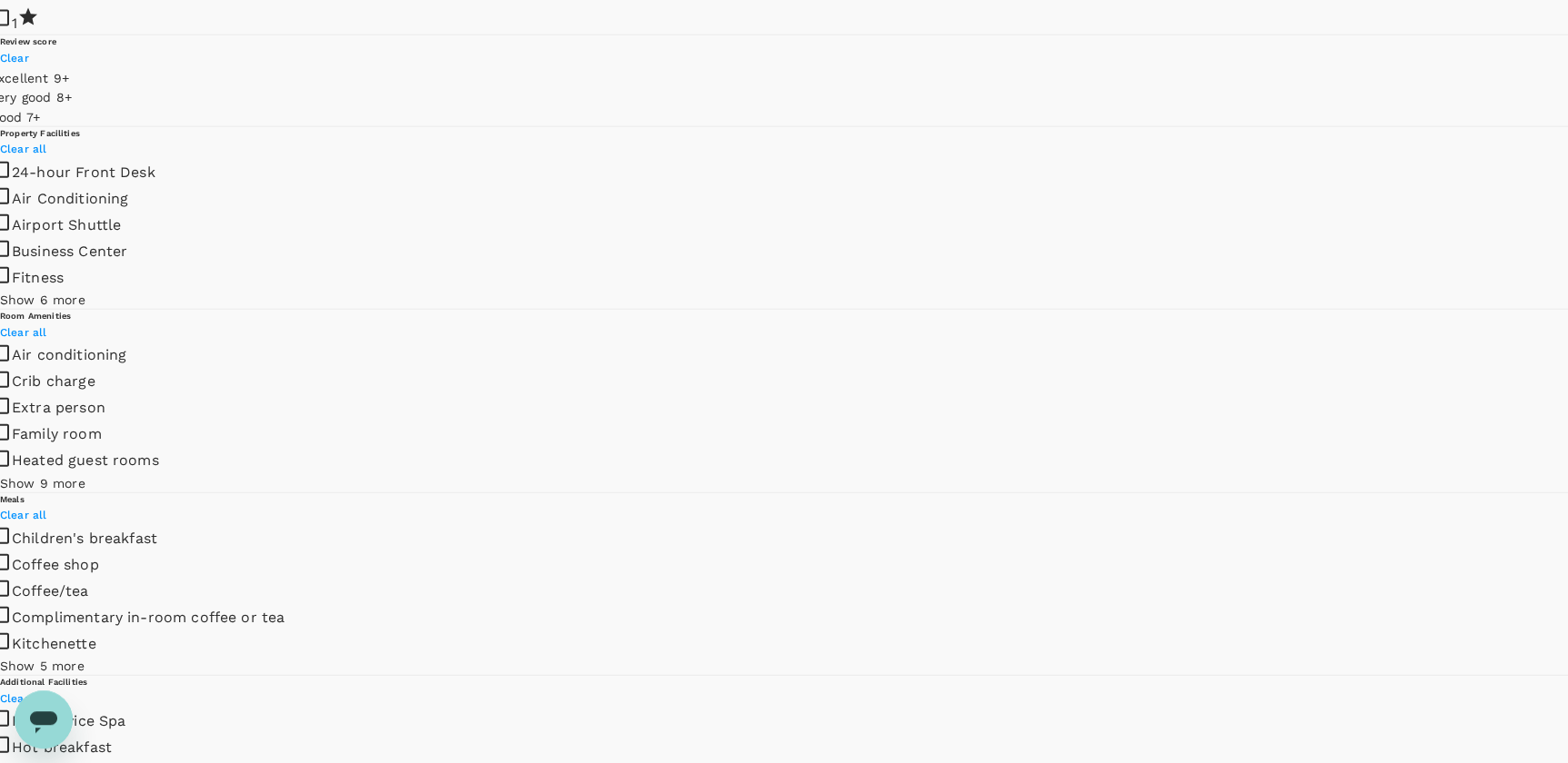
scroll to position [2064, 0]
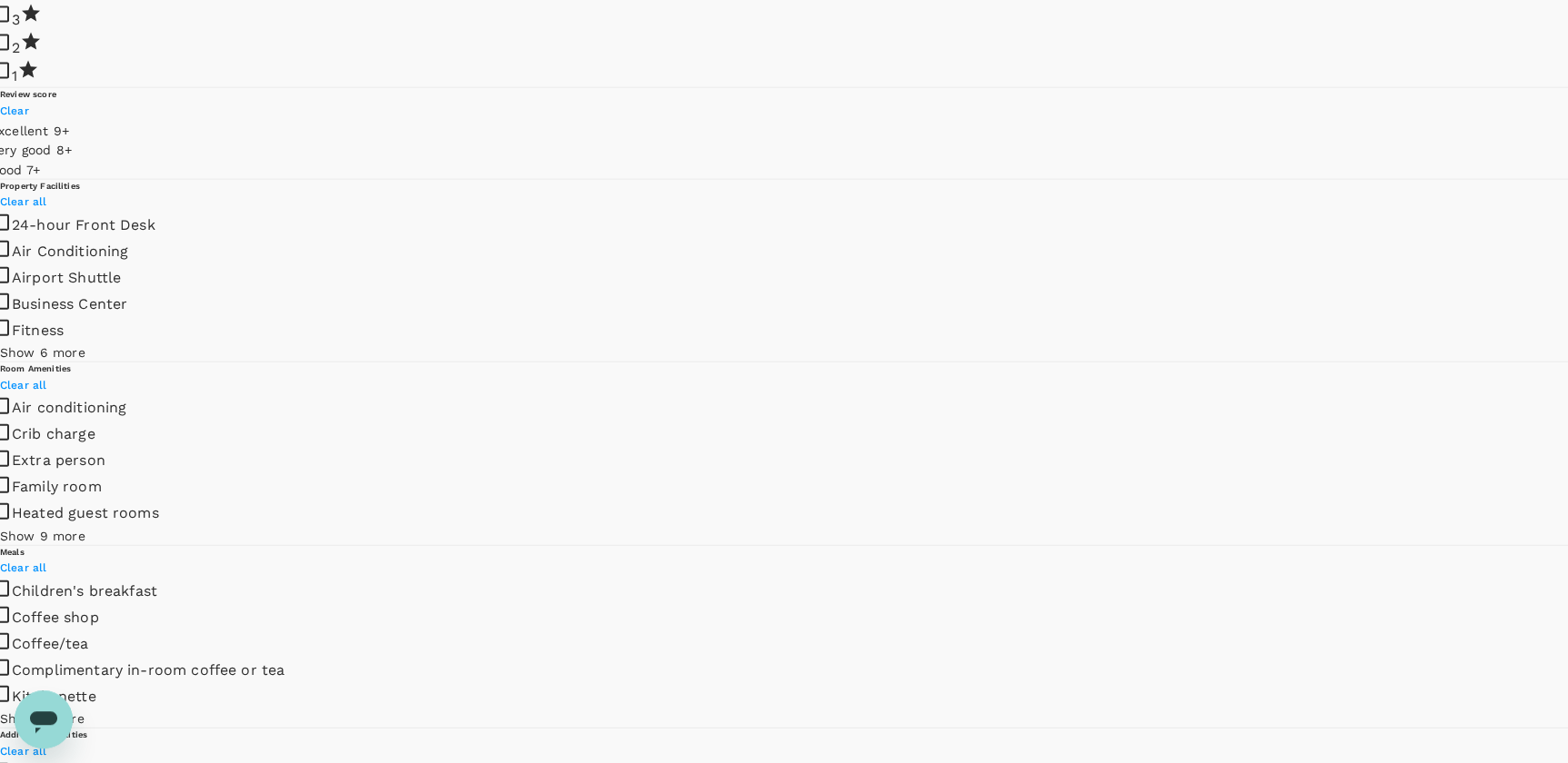
type input "499.2"
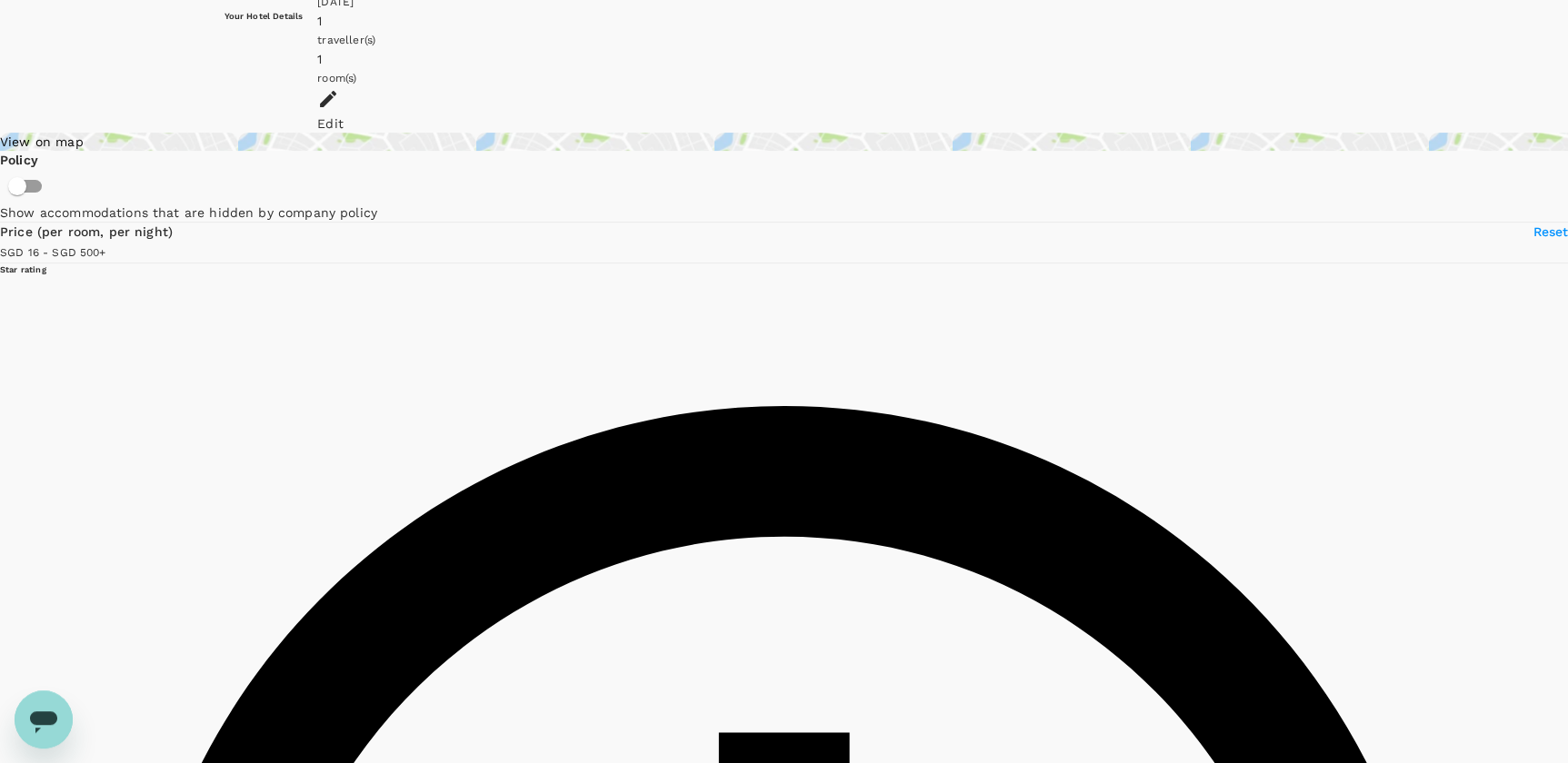
scroll to position [0, 0]
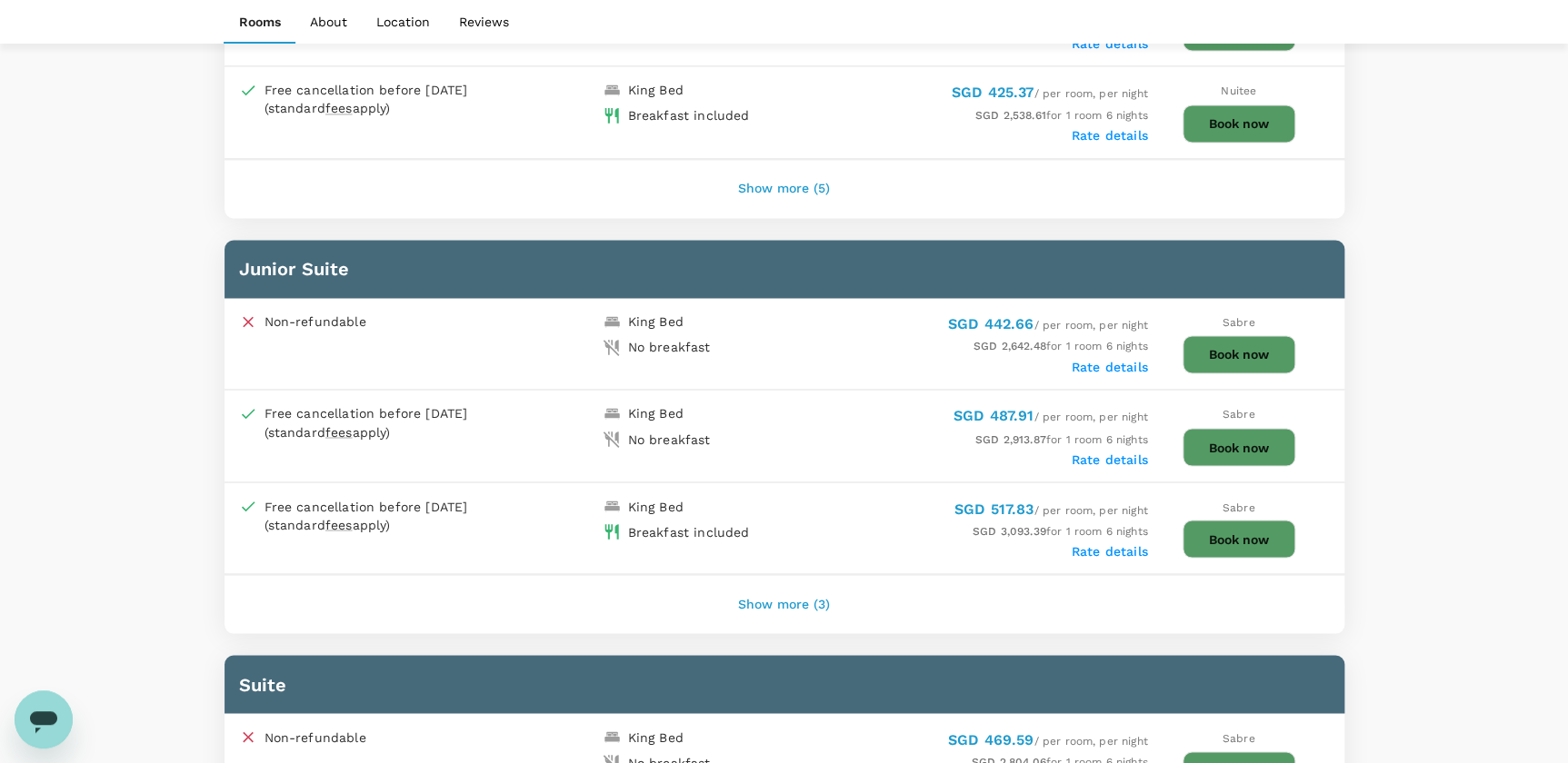
scroll to position [1314, 0]
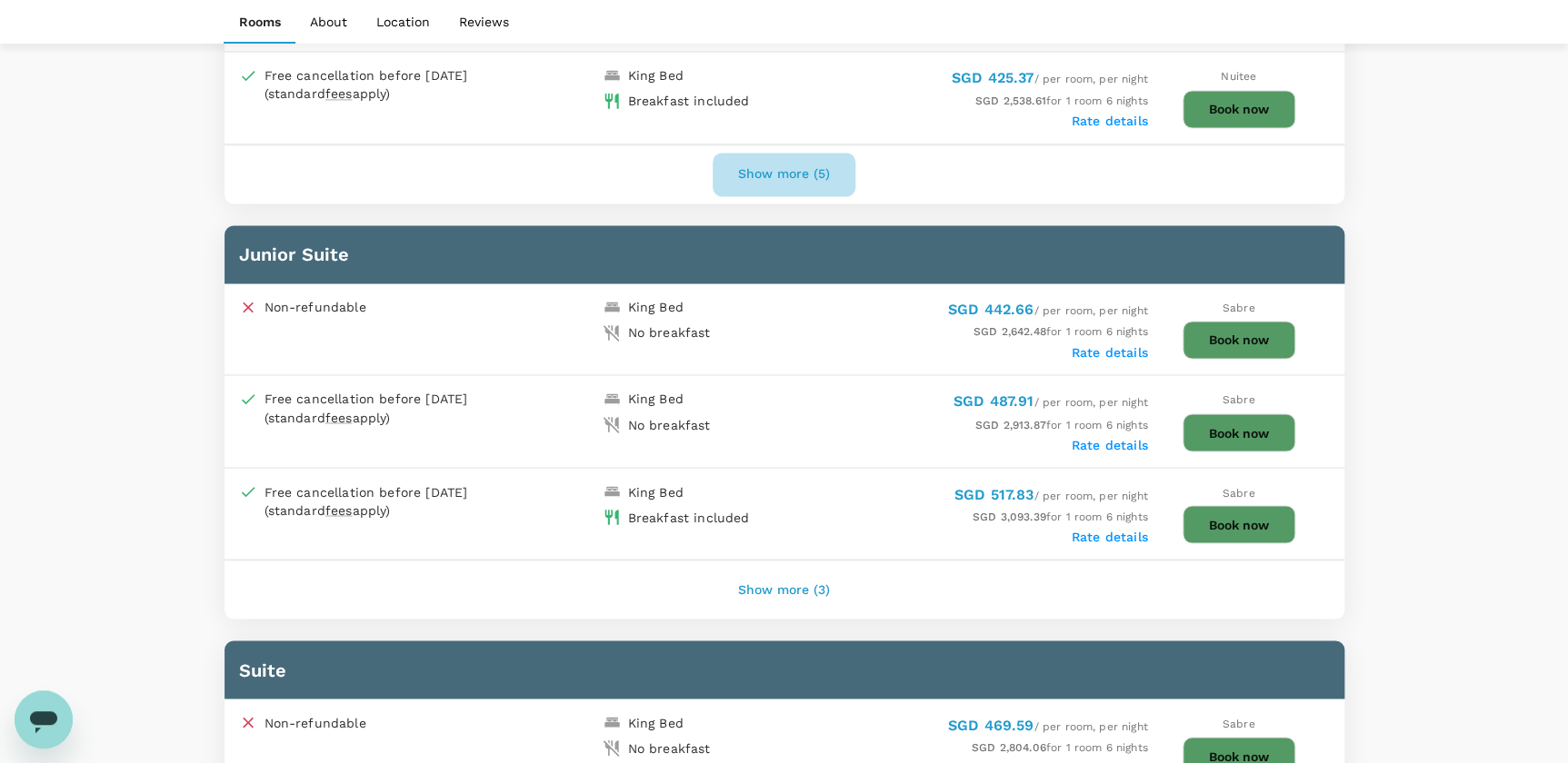
click at [805, 167] on button "Show more (5)" at bounding box center [783, 174] width 143 height 44
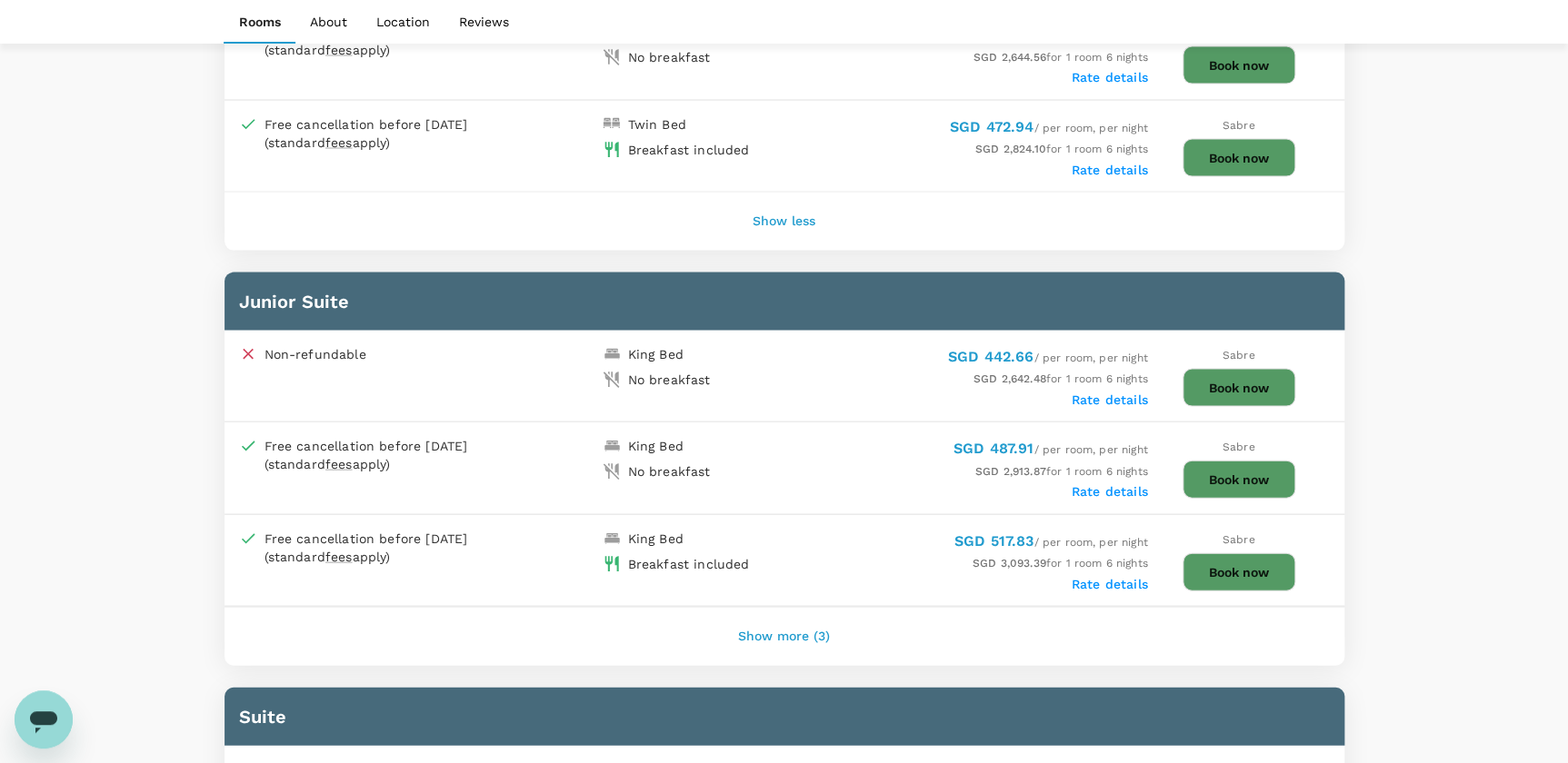
scroll to position [1974, 0]
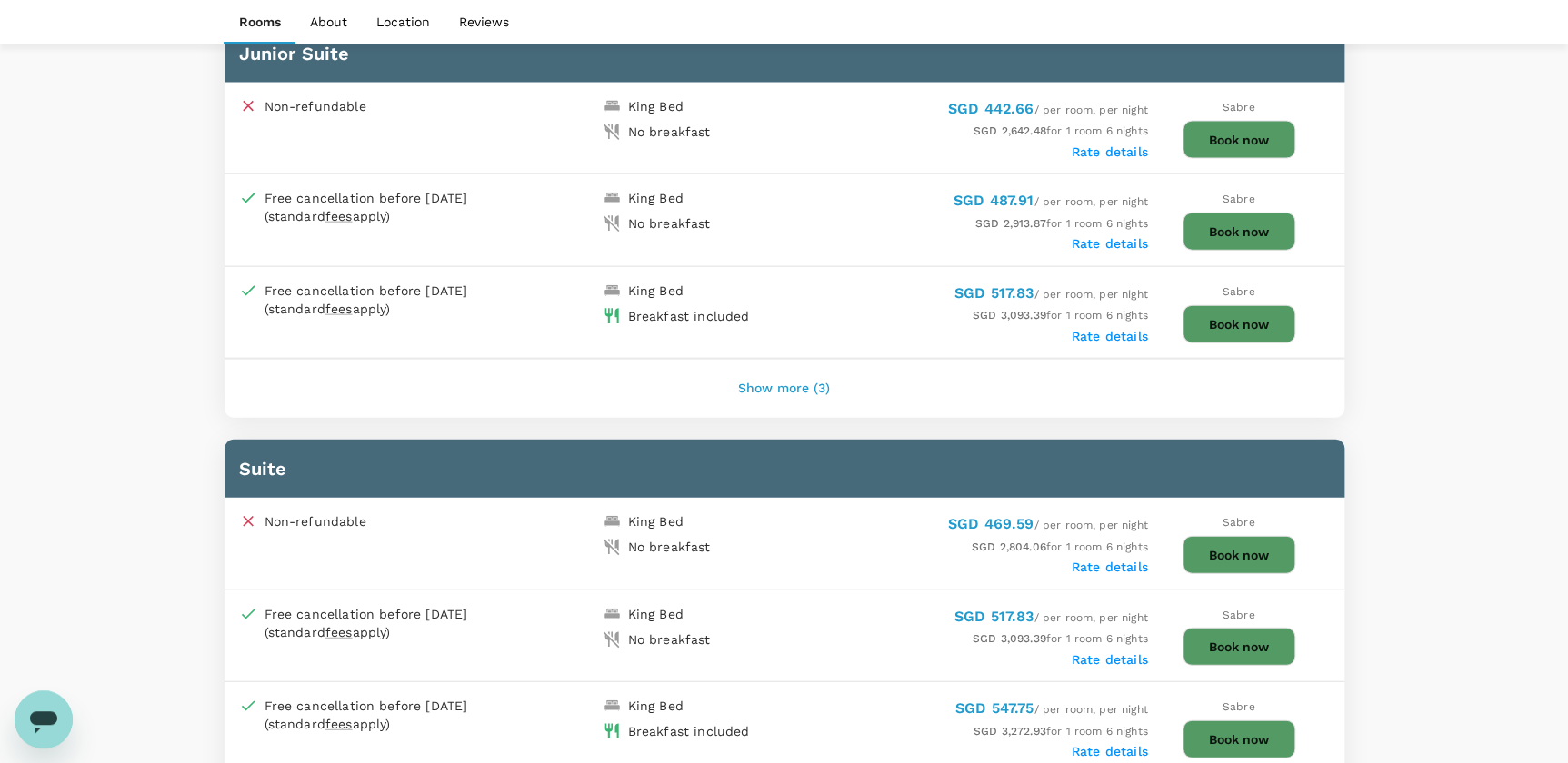
click at [820, 368] on button "Show more (3)" at bounding box center [783, 388] width 143 height 44
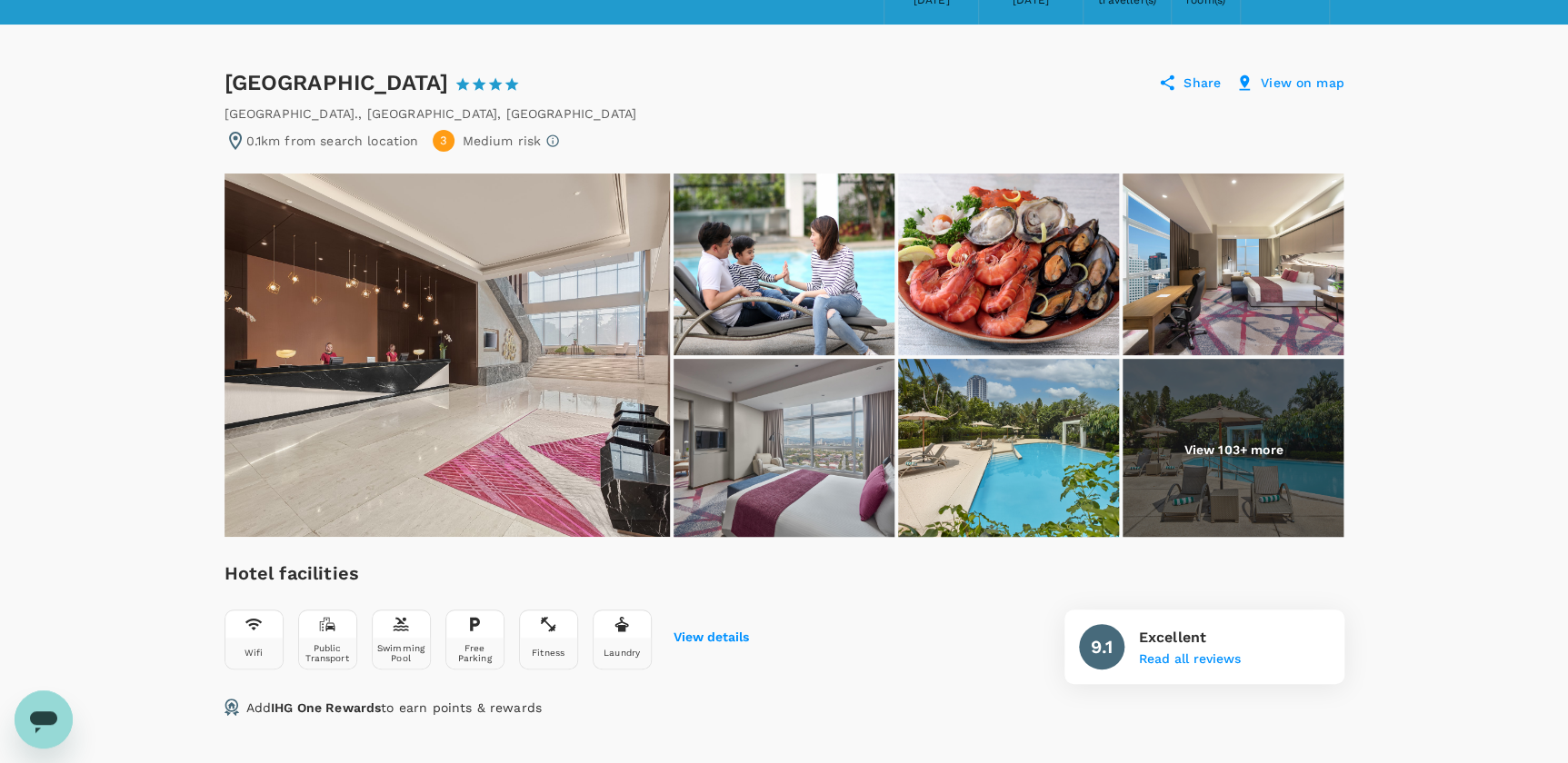
scroll to position [0, 0]
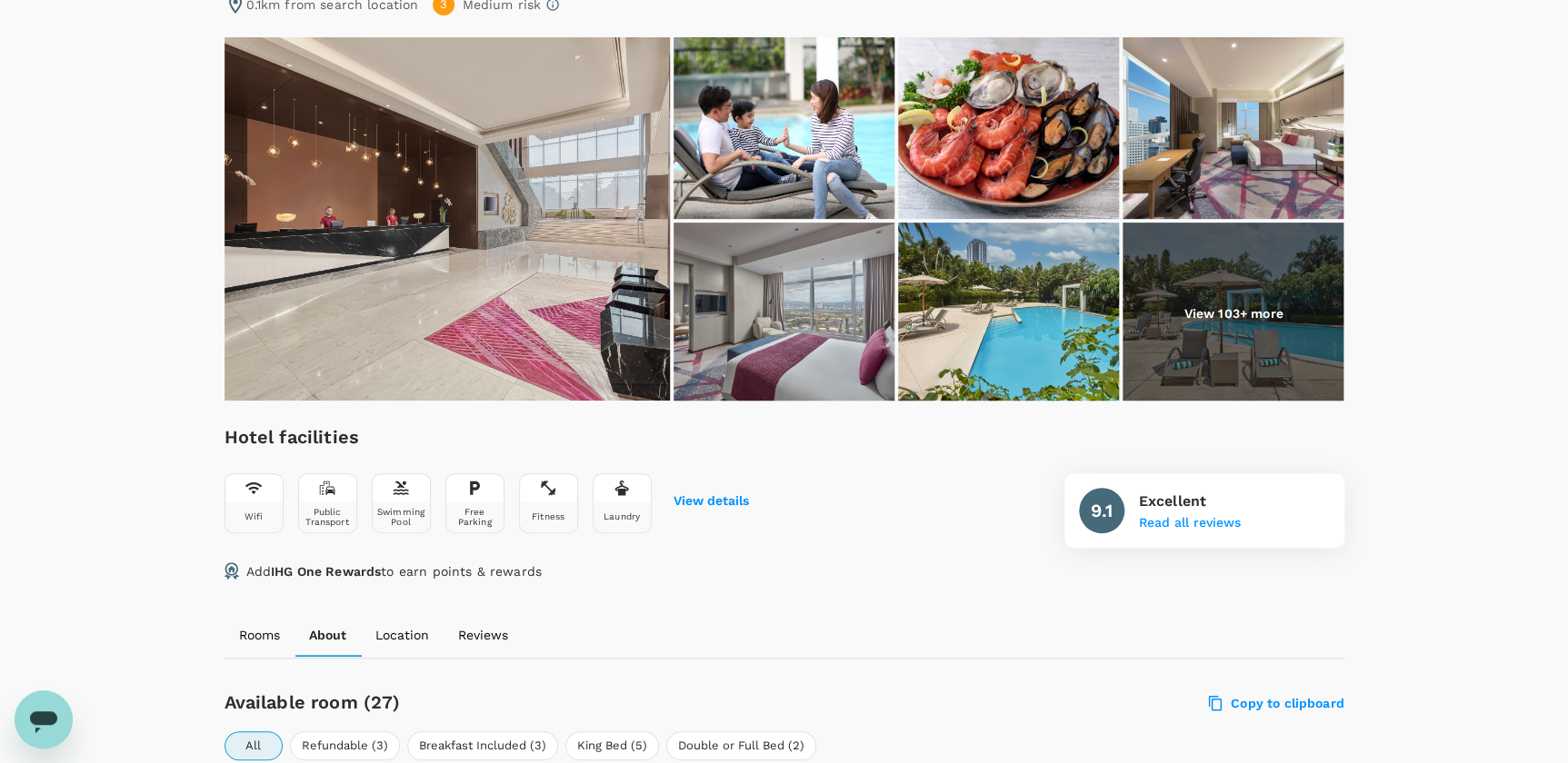
scroll to position [82, 0]
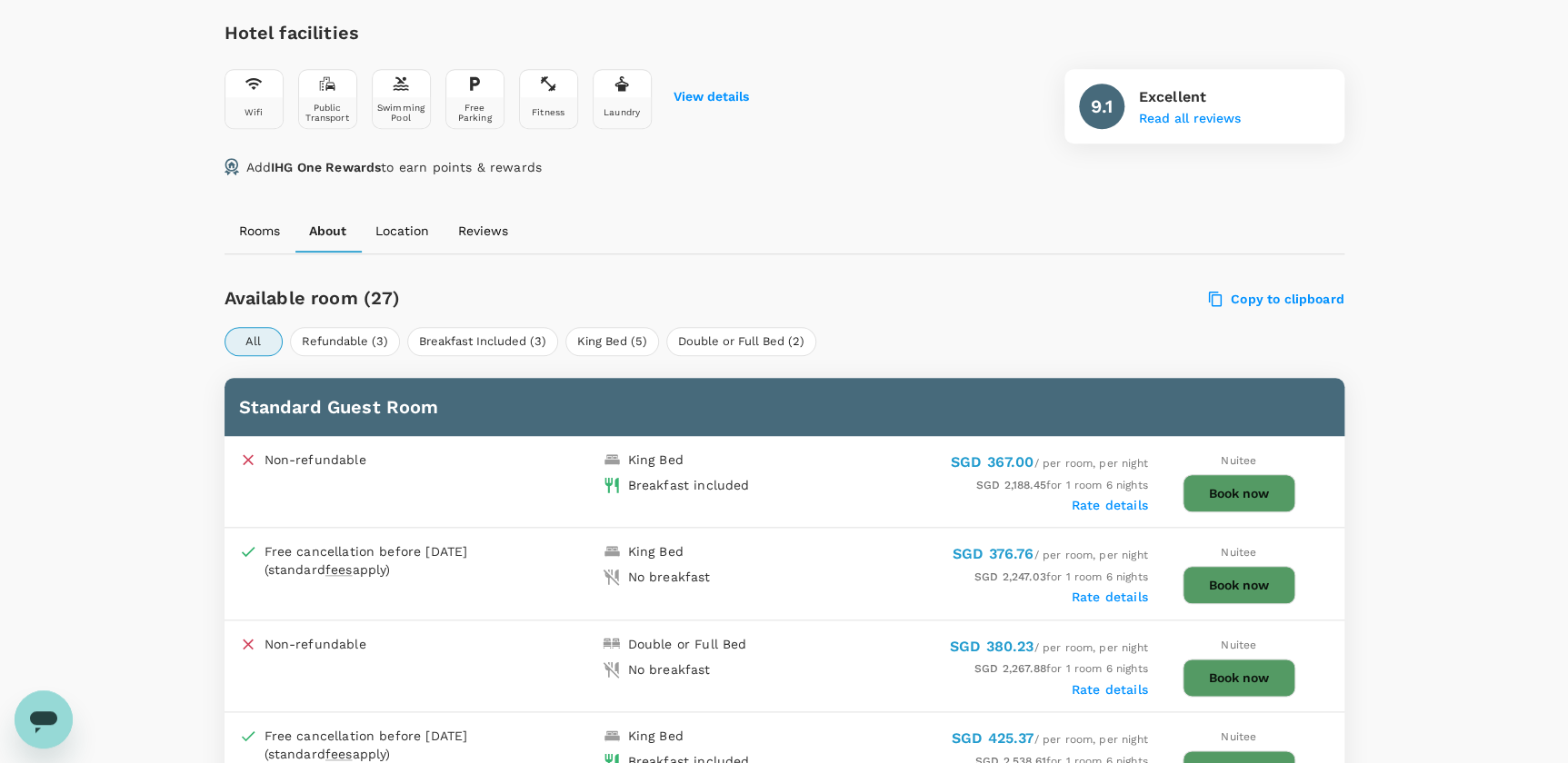
scroll to position [413, 0]
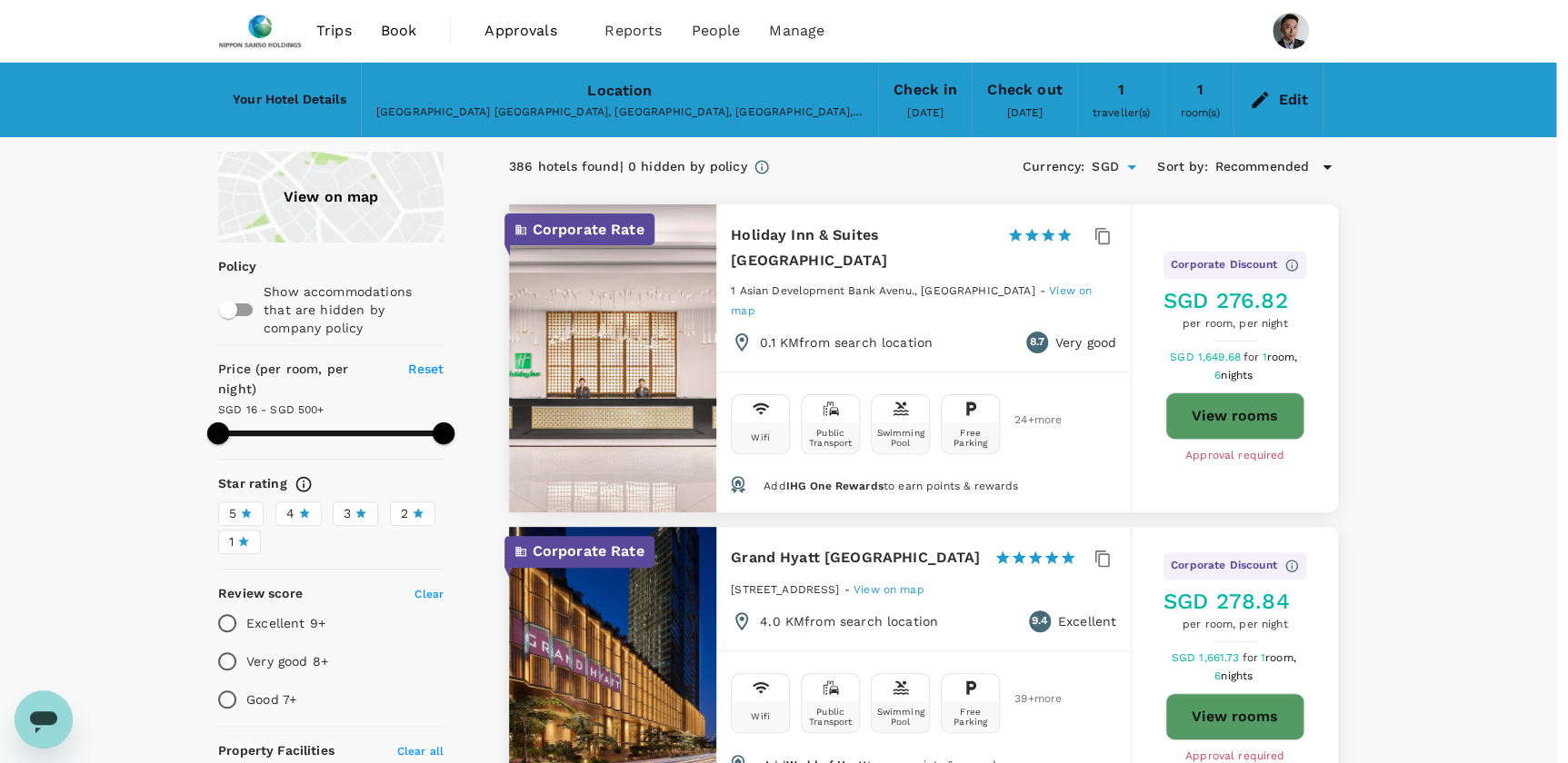
type input "499.2"
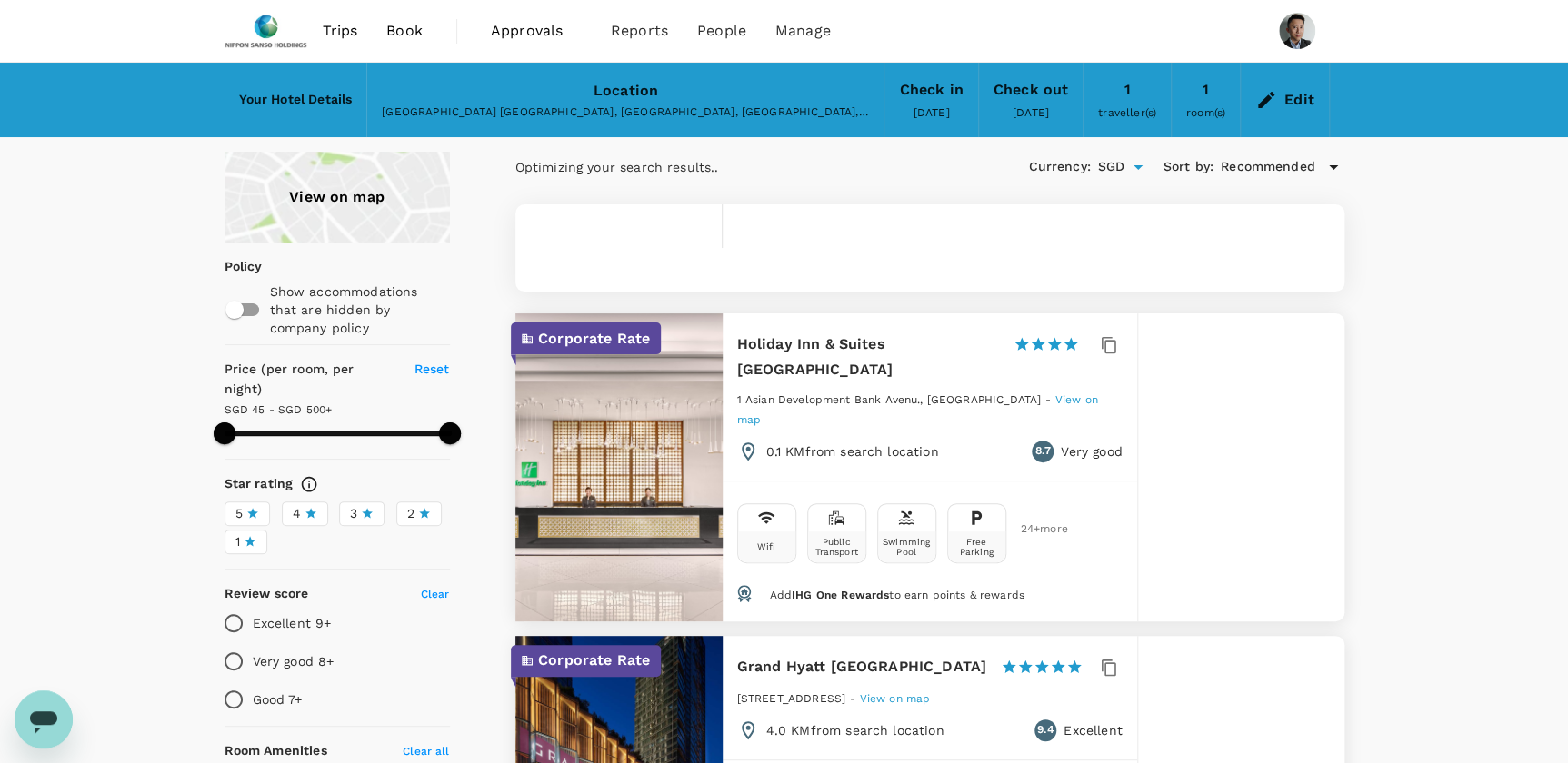
type input "499.16"
type input "22.16"
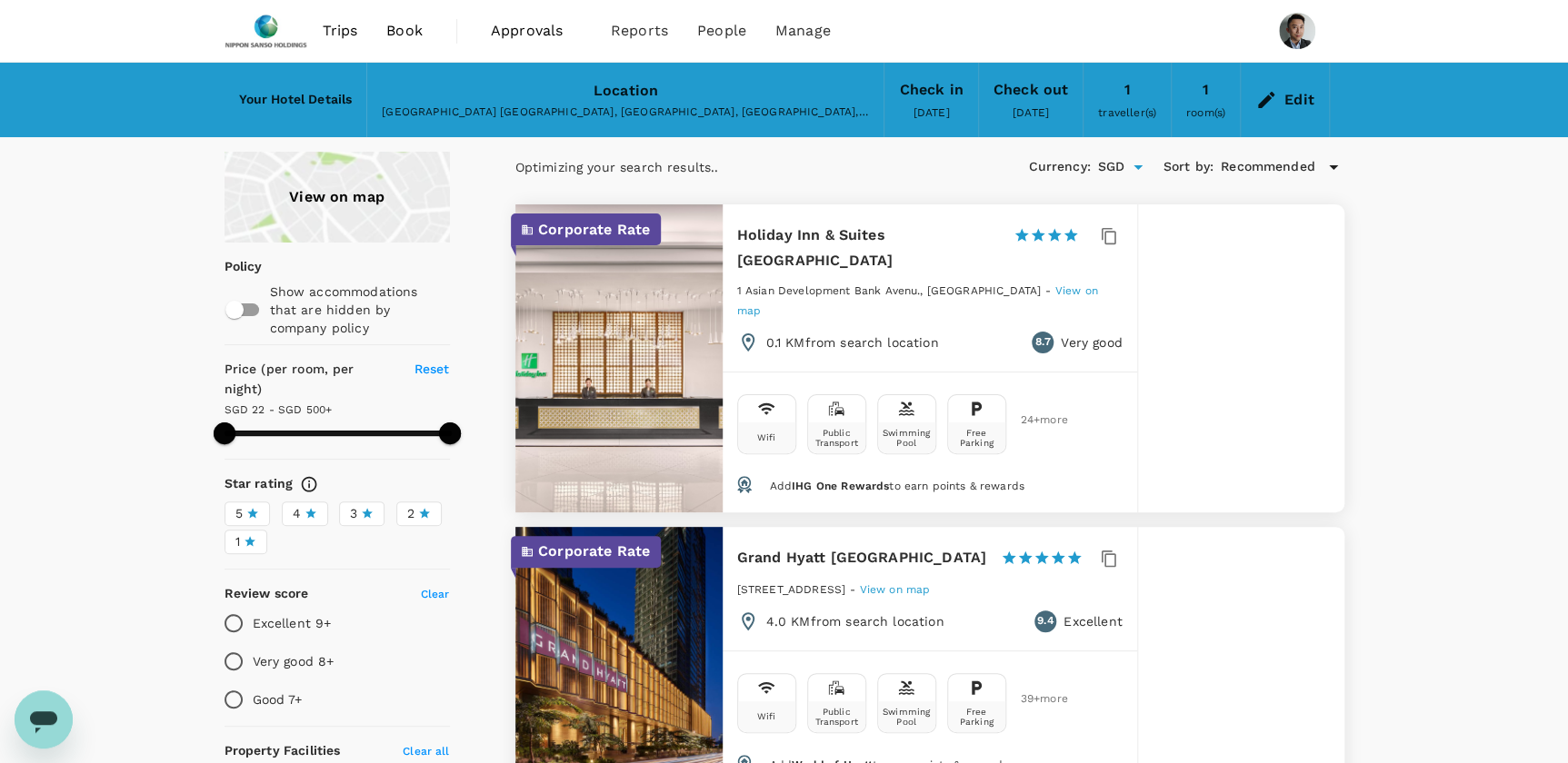
type input "499.2"
type input "16.2"
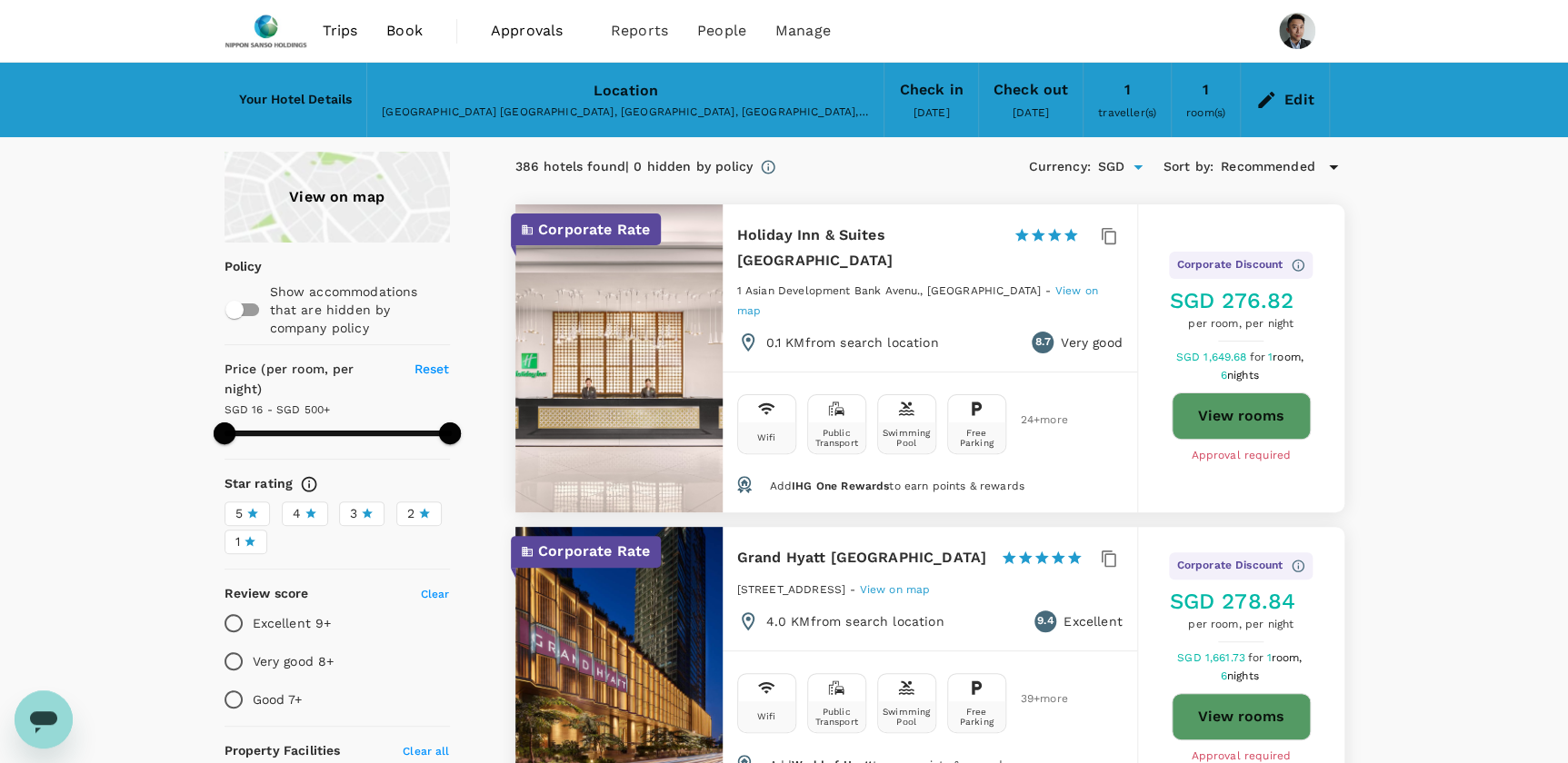
type input "499.2"
